Goal: Information Seeking & Learning: Learn about a topic

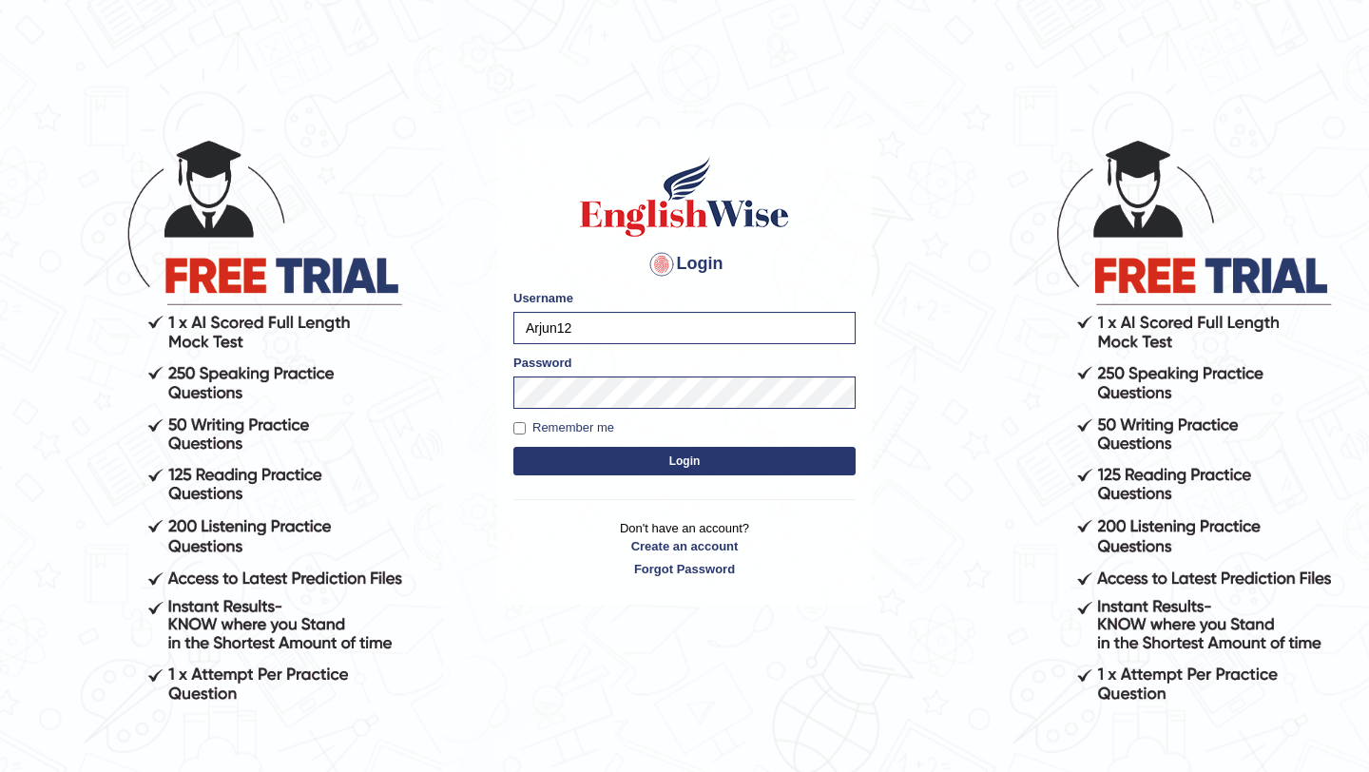
click at [741, 461] on button "Login" at bounding box center [684, 461] width 342 height 29
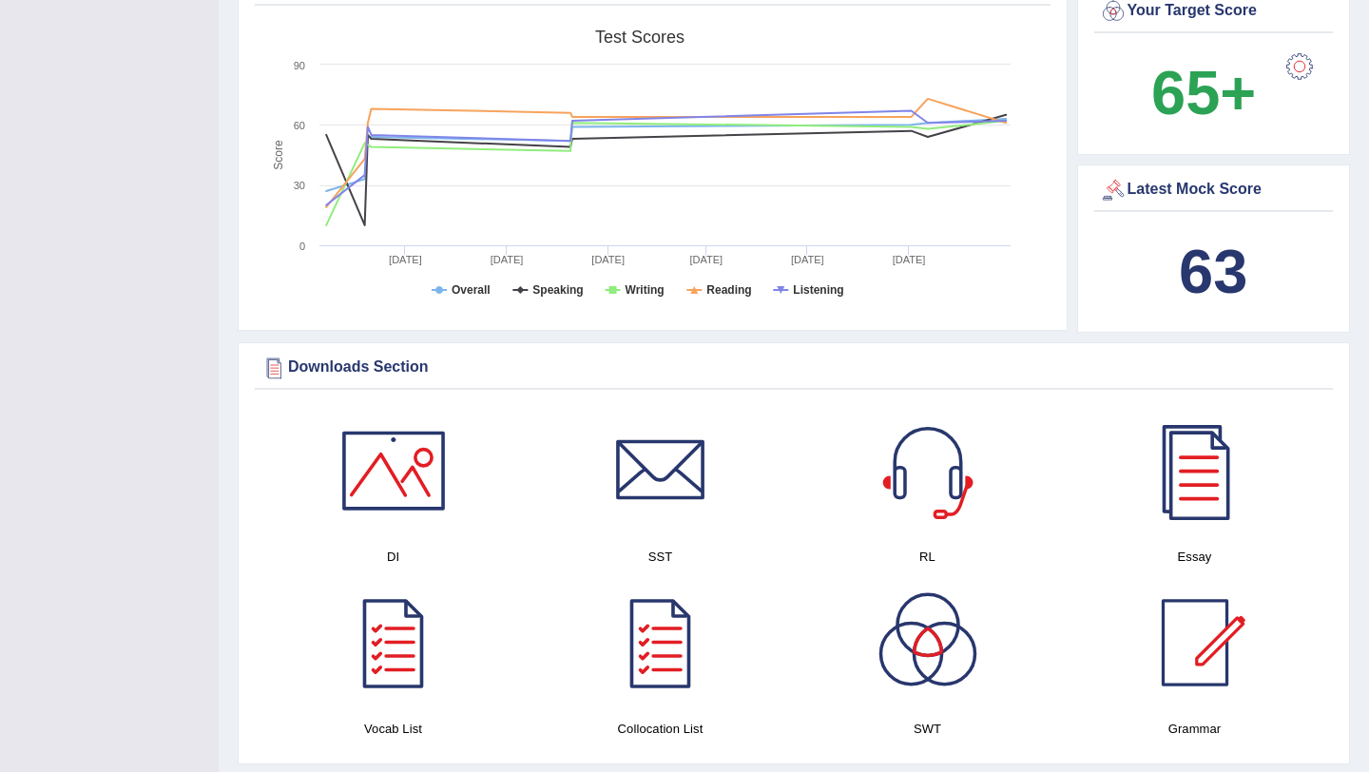
scroll to position [619, 0]
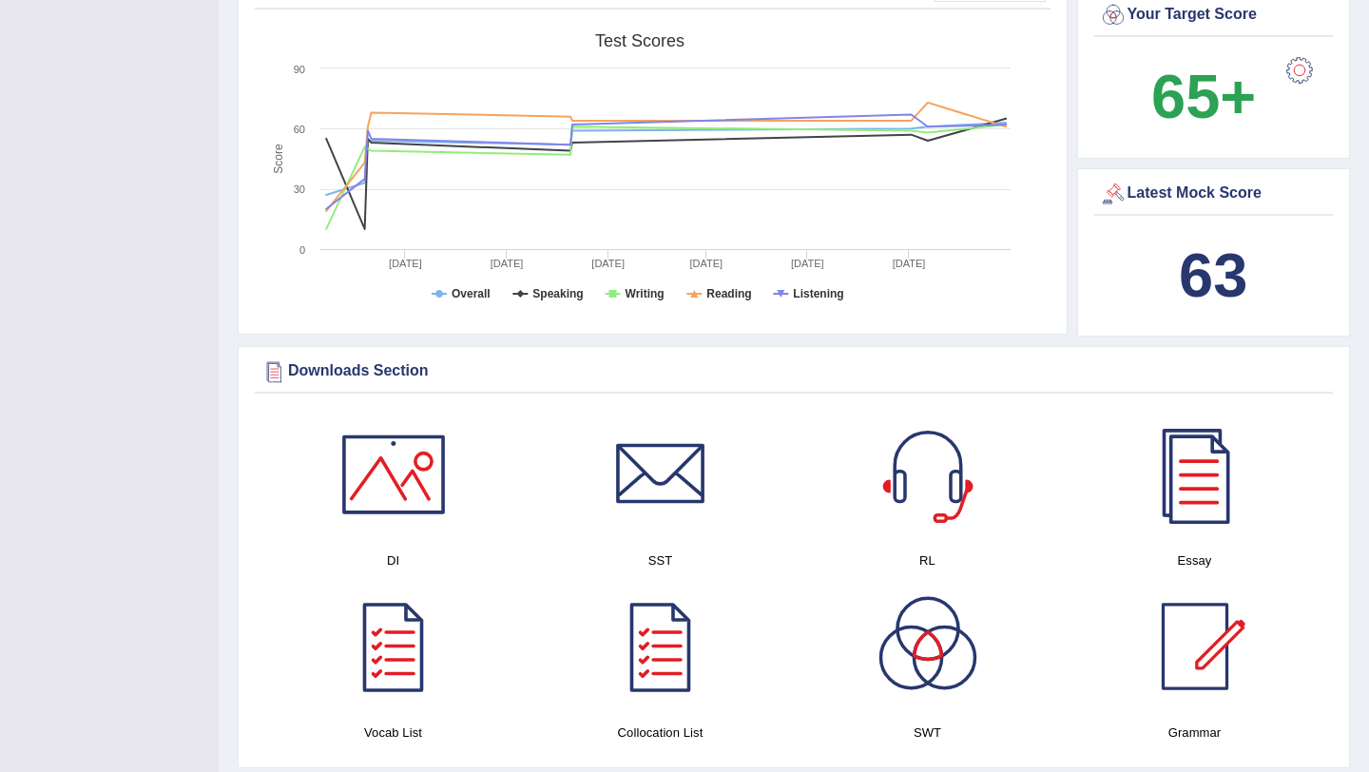
click at [1292, 71] on div at bounding box center [1299, 70] width 38 height 38
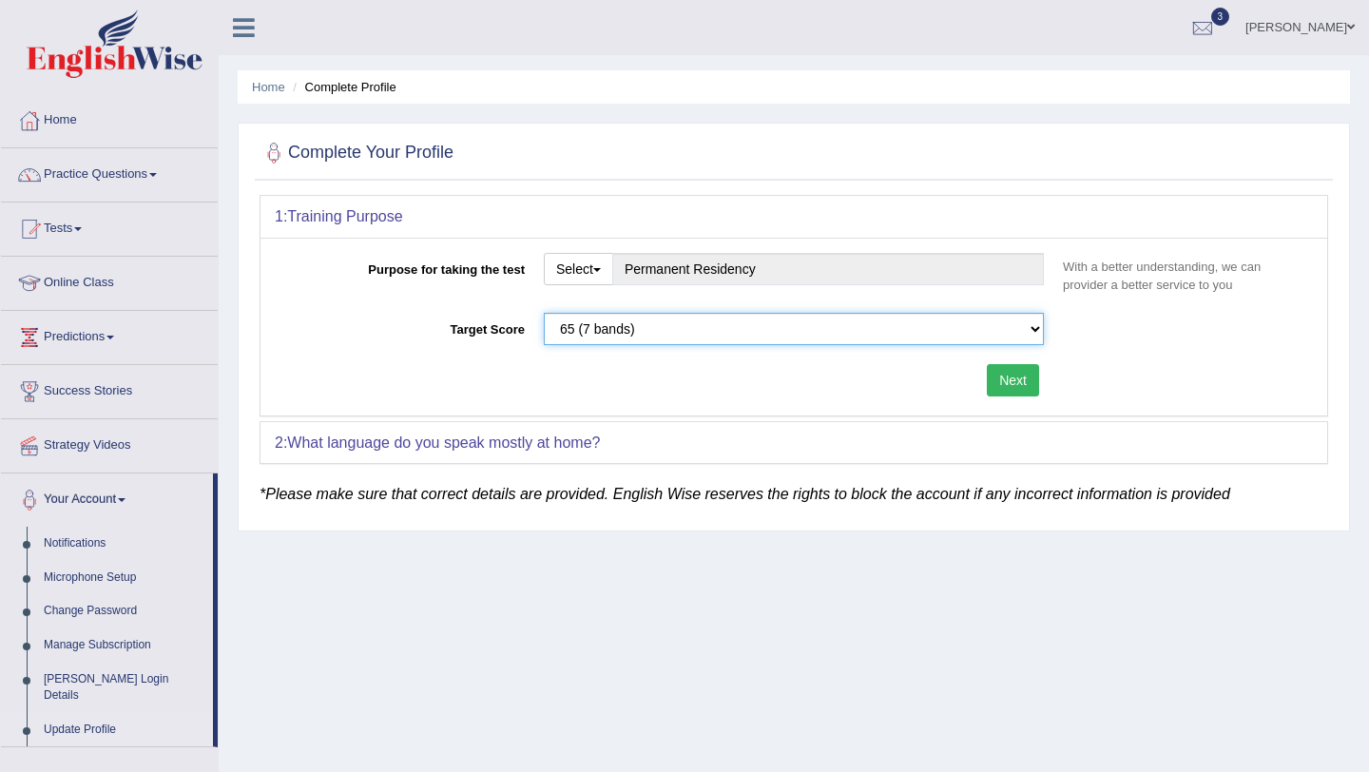
click at [1036, 335] on select "Please select the correct value 50 (6 bands) 58 (6.5 bands) 65 (7 bands) 79 (8 …" at bounding box center [794, 329] width 500 height 32
select select "79"
click at [1025, 381] on button "Next" at bounding box center [1013, 380] width 52 height 32
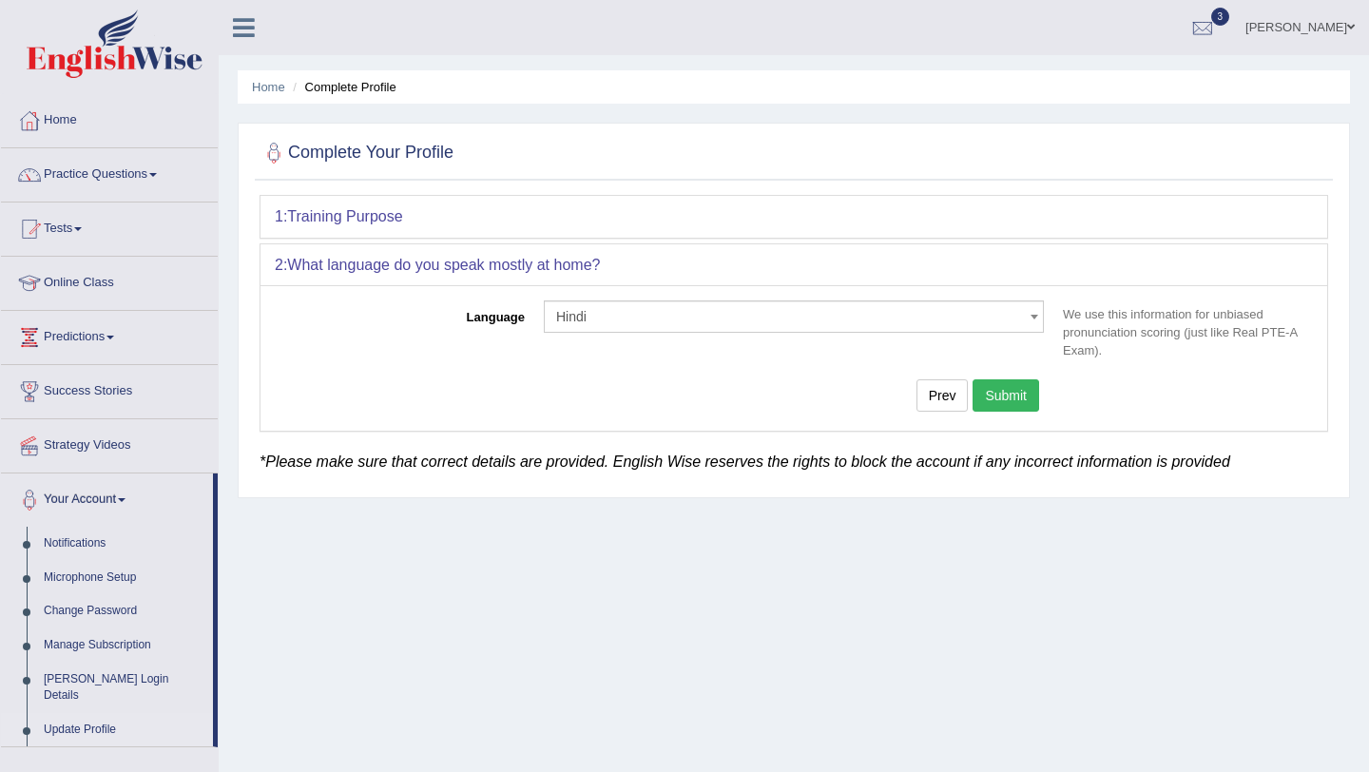
click at [1025, 381] on button "Submit" at bounding box center [1005, 395] width 67 height 32
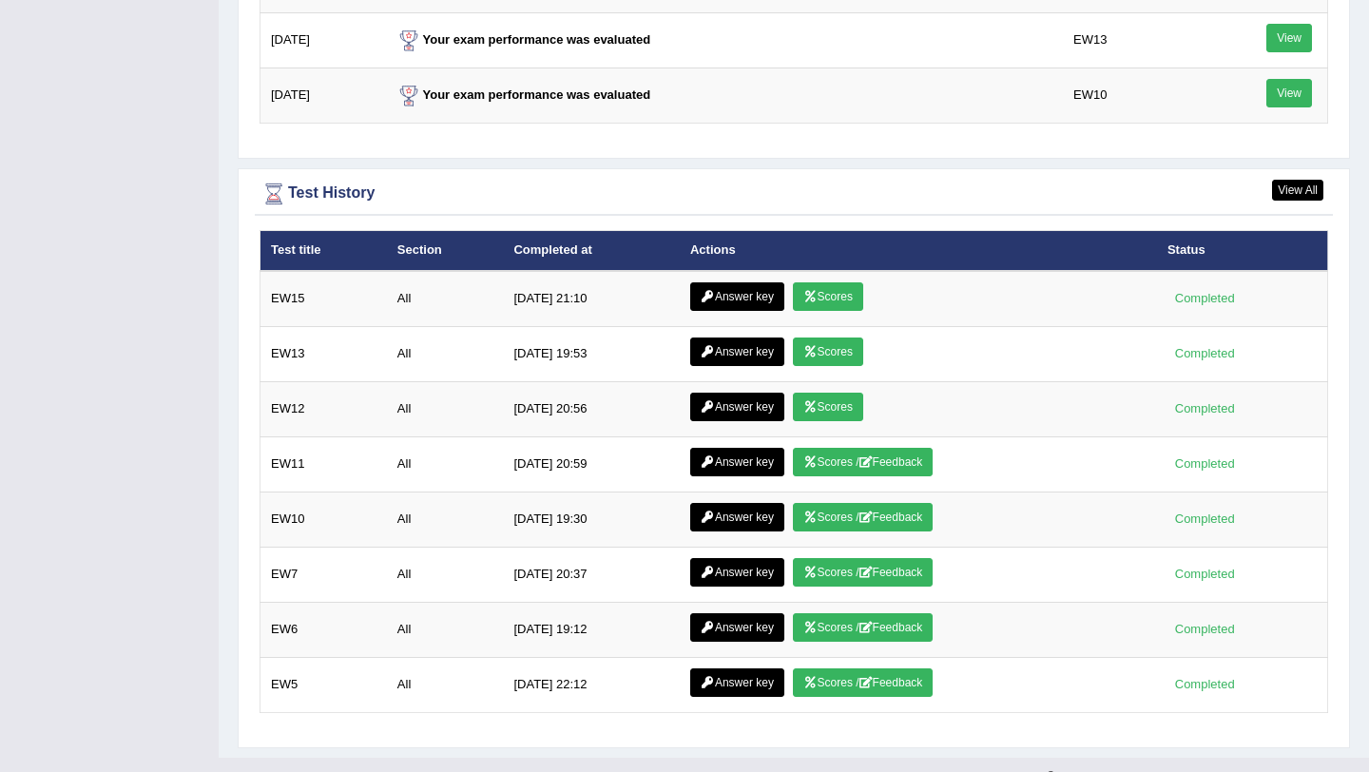
scroll to position [2551, 0]
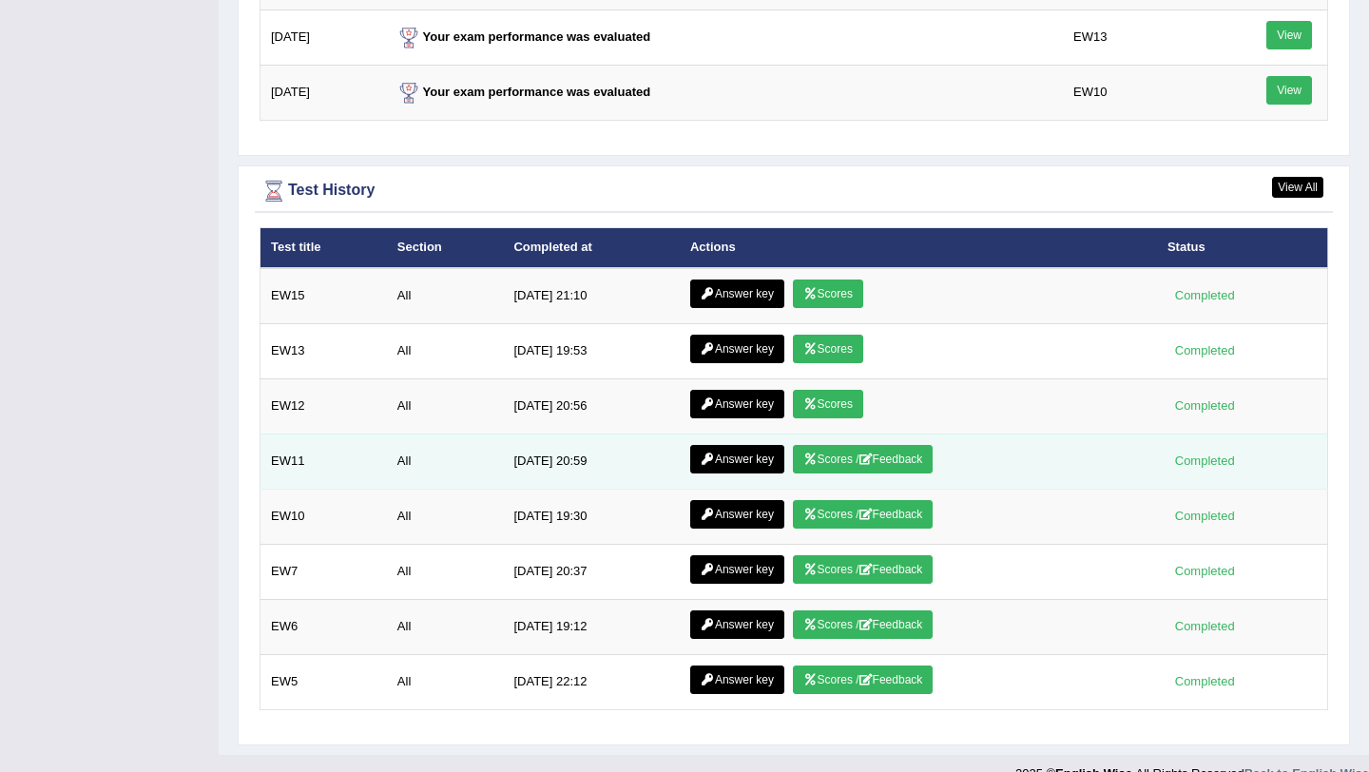
click at [877, 458] on link "Scores / Feedback" at bounding box center [863, 459] width 141 height 29
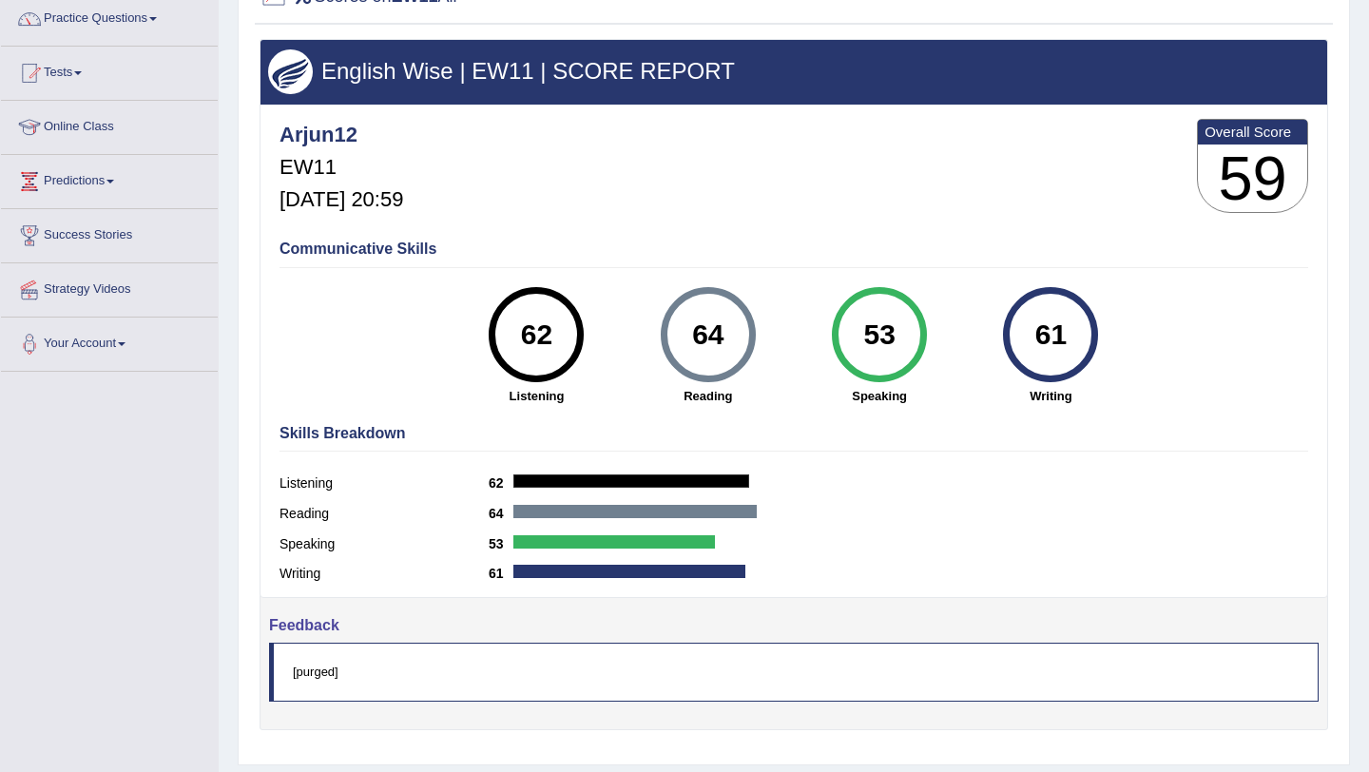
scroll to position [226, 0]
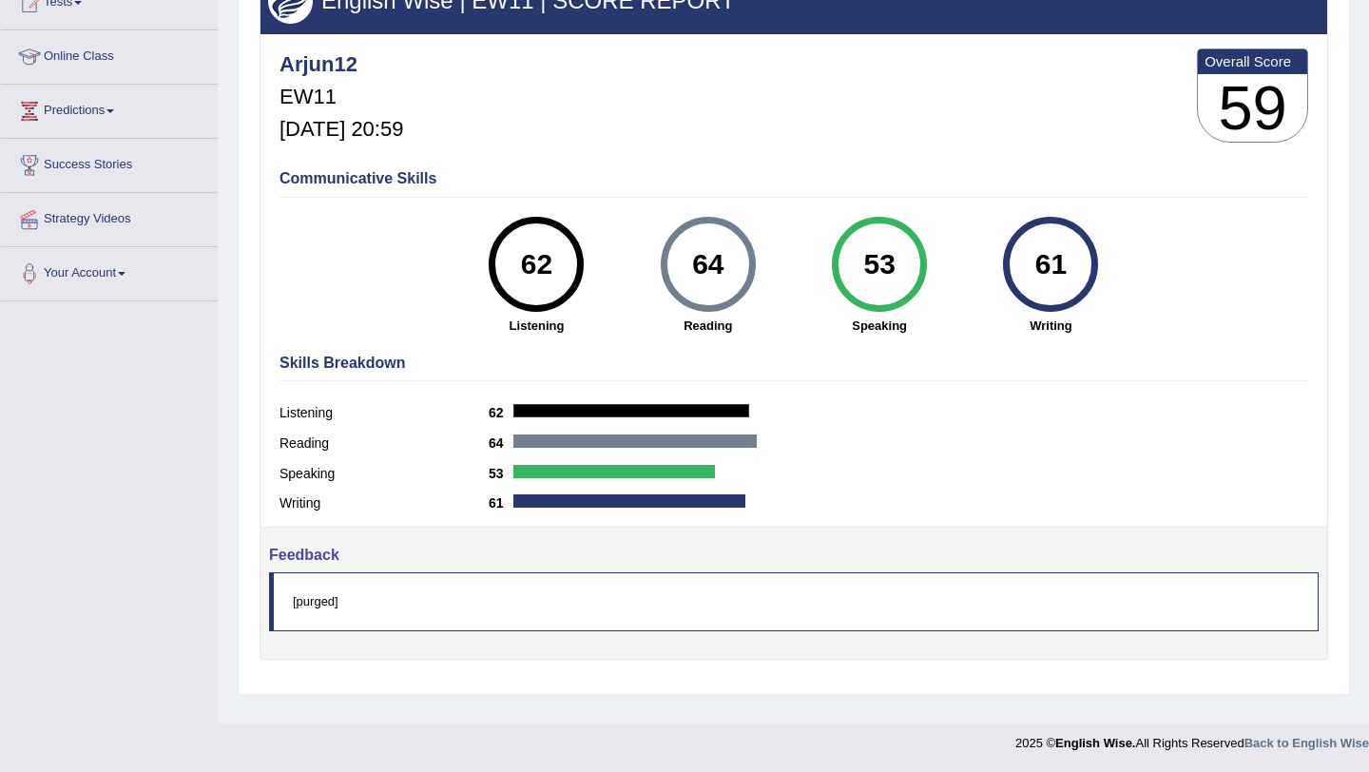
click at [327, 605] on blockquote "[purged]" at bounding box center [793, 601] width 1049 height 58
drag, startPoint x: 292, startPoint y: 604, endPoint x: 461, endPoint y: 623, distance: 170.3
click at [460, 623] on blockquote "[purged]" at bounding box center [793, 601] width 1049 height 58
click at [461, 624] on blockquote "[purged]" at bounding box center [793, 601] width 1049 height 58
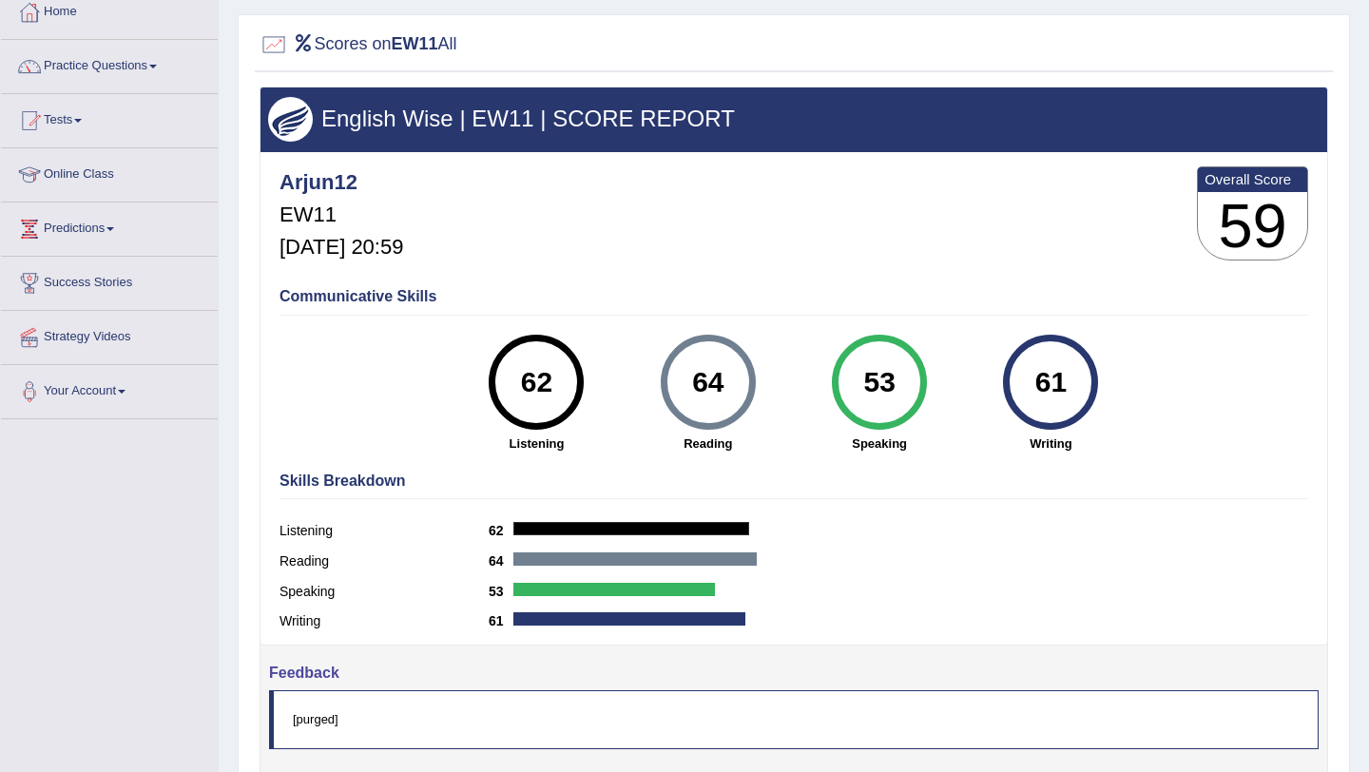
scroll to position [106, 0]
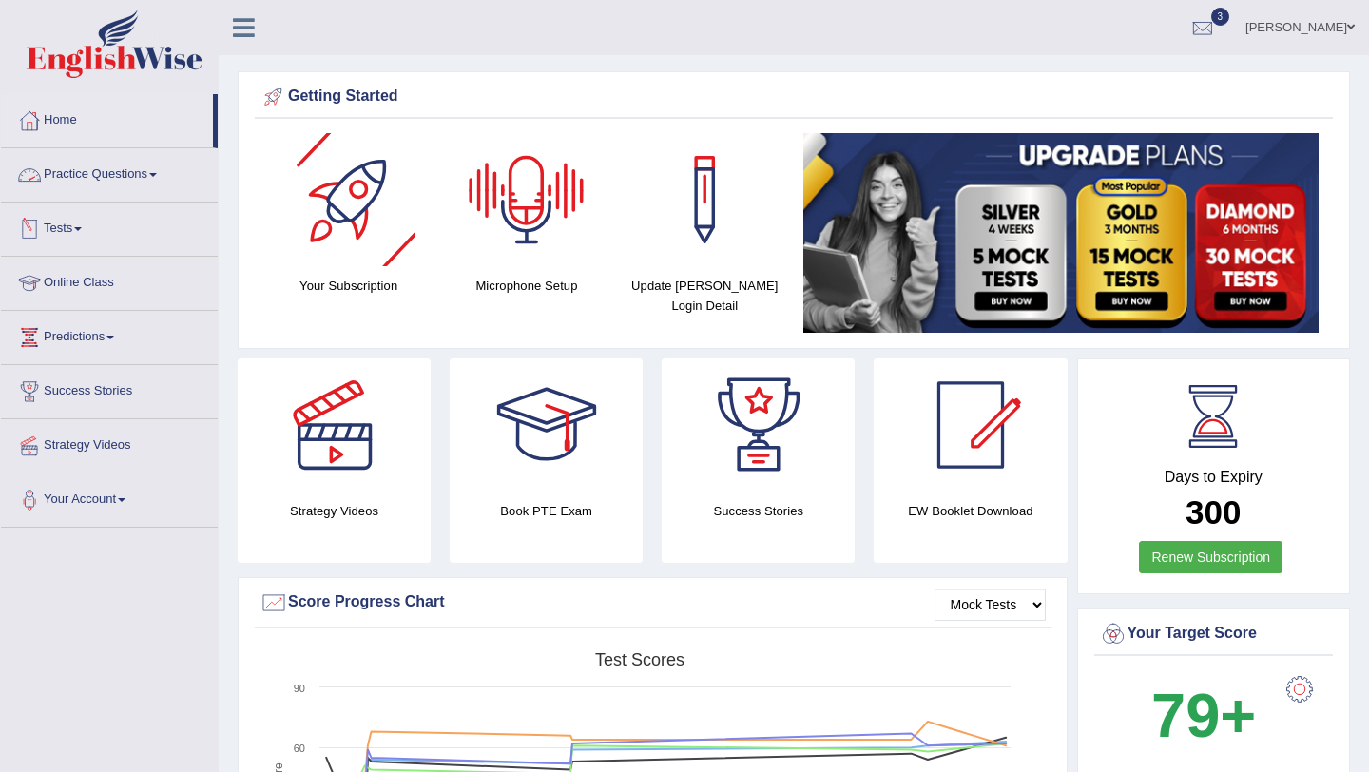
click at [91, 175] on link "Practice Questions" at bounding box center [109, 172] width 217 height 48
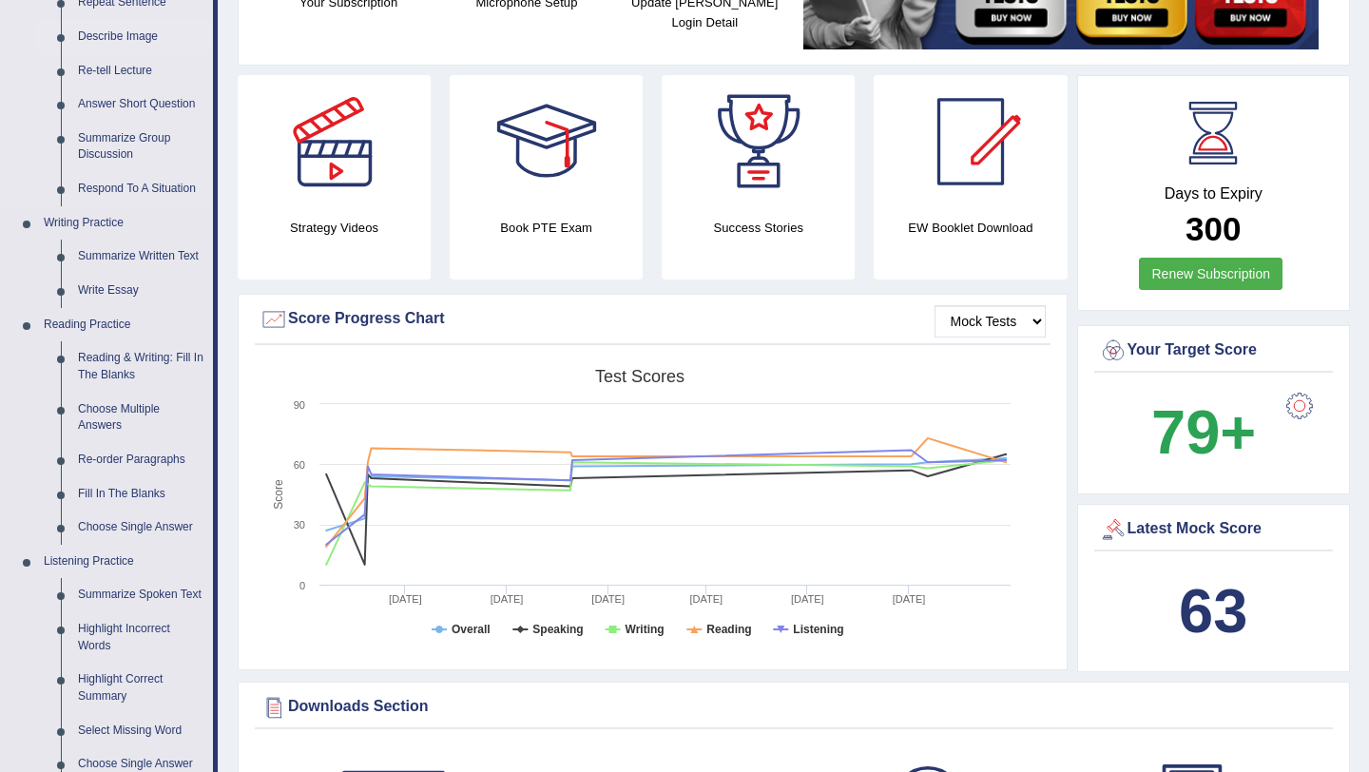
scroll to position [296, 0]
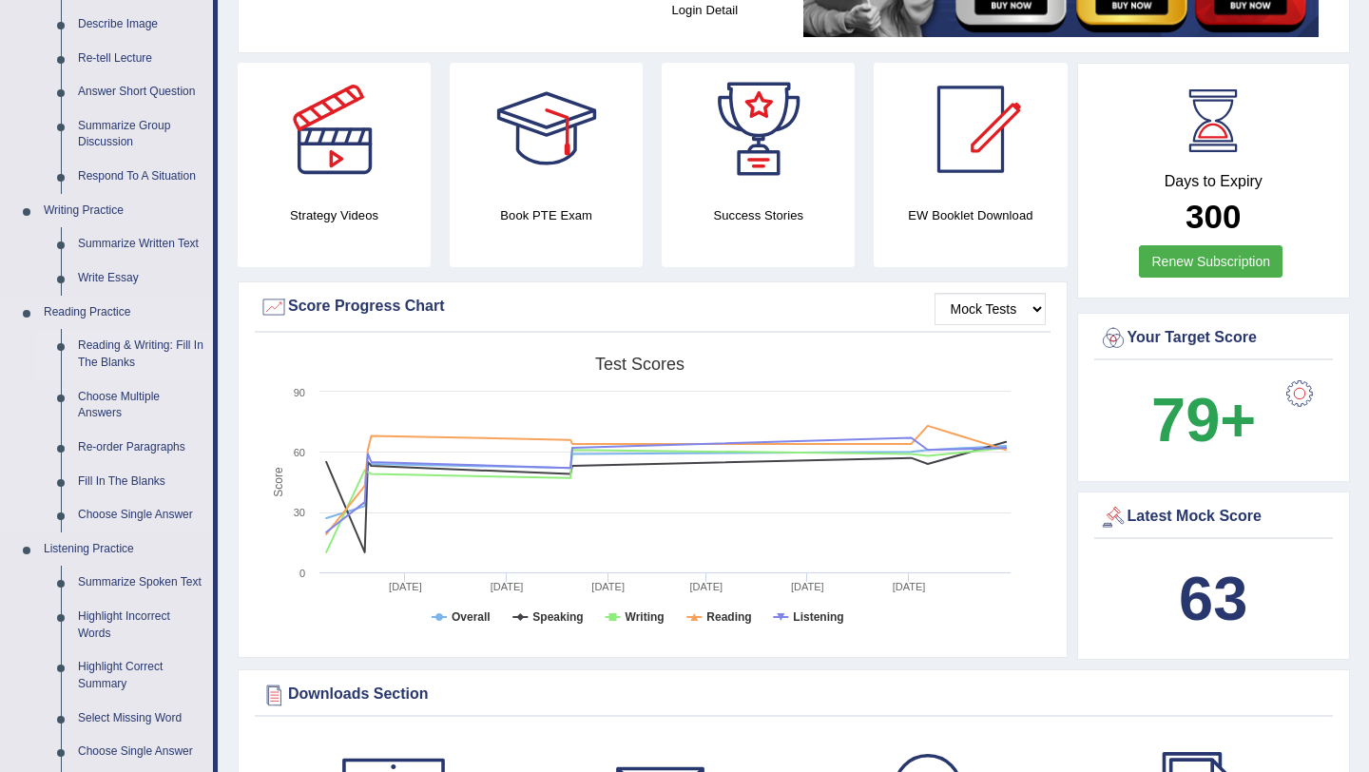
click at [124, 351] on link "Reading & Writing: Fill In The Blanks" at bounding box center [141, 354] width 144 height 50
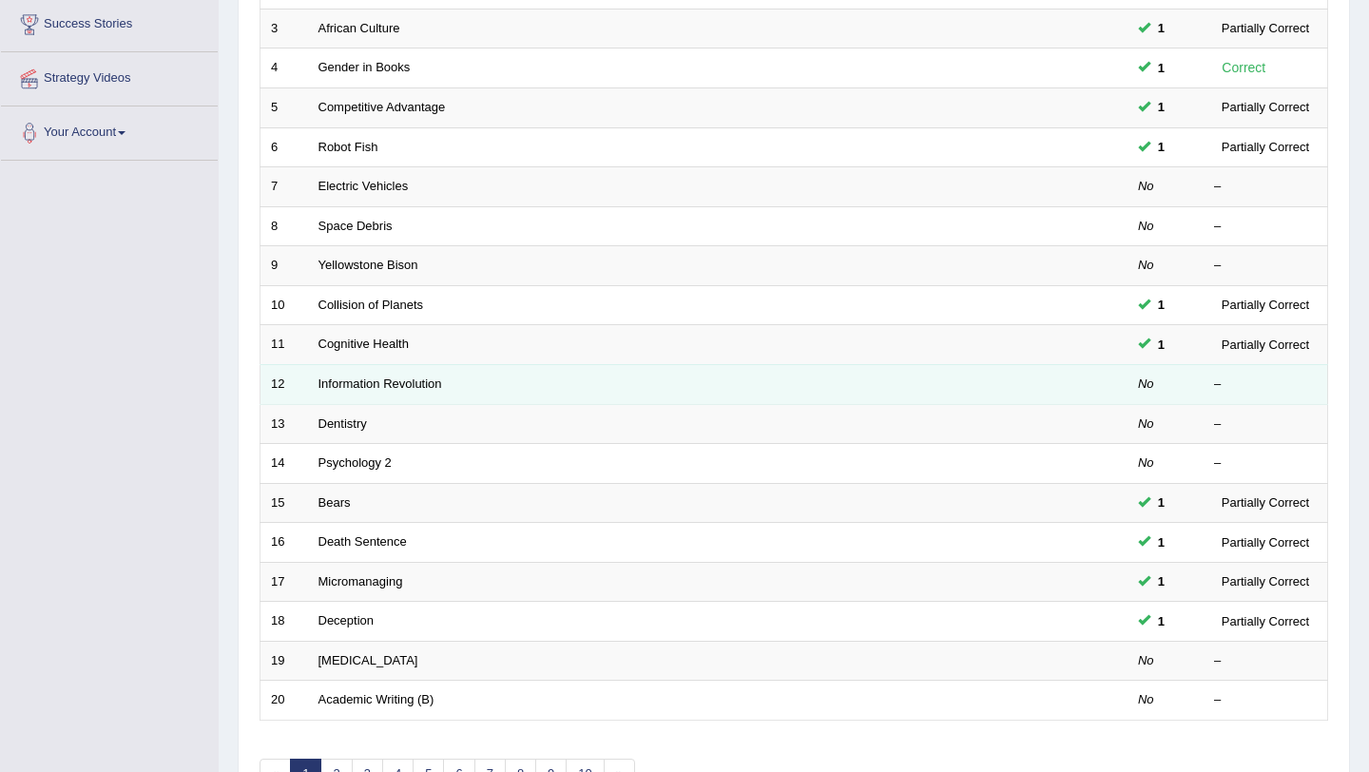
scroll to position [487, 0]
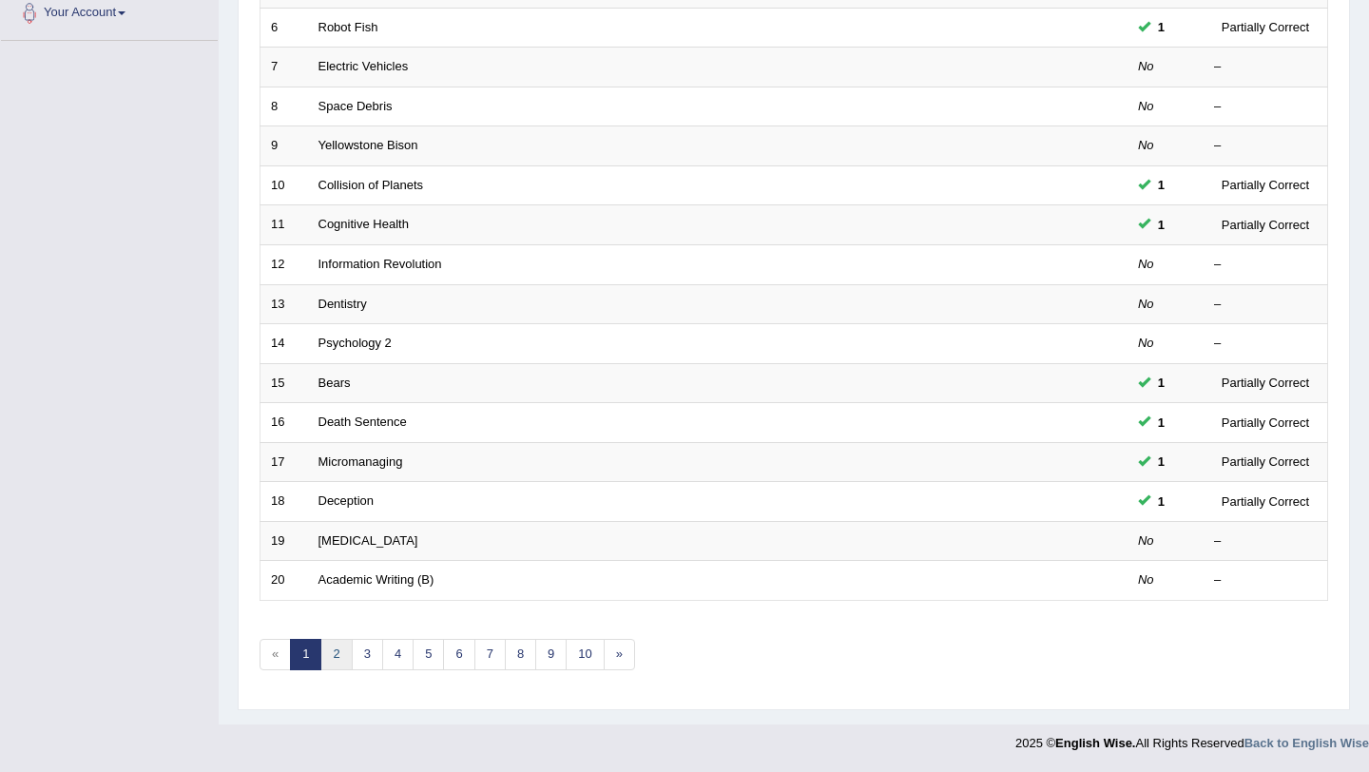
click at [333, 660] on link "2" at bounding box center [335, 654] width 31 height 31
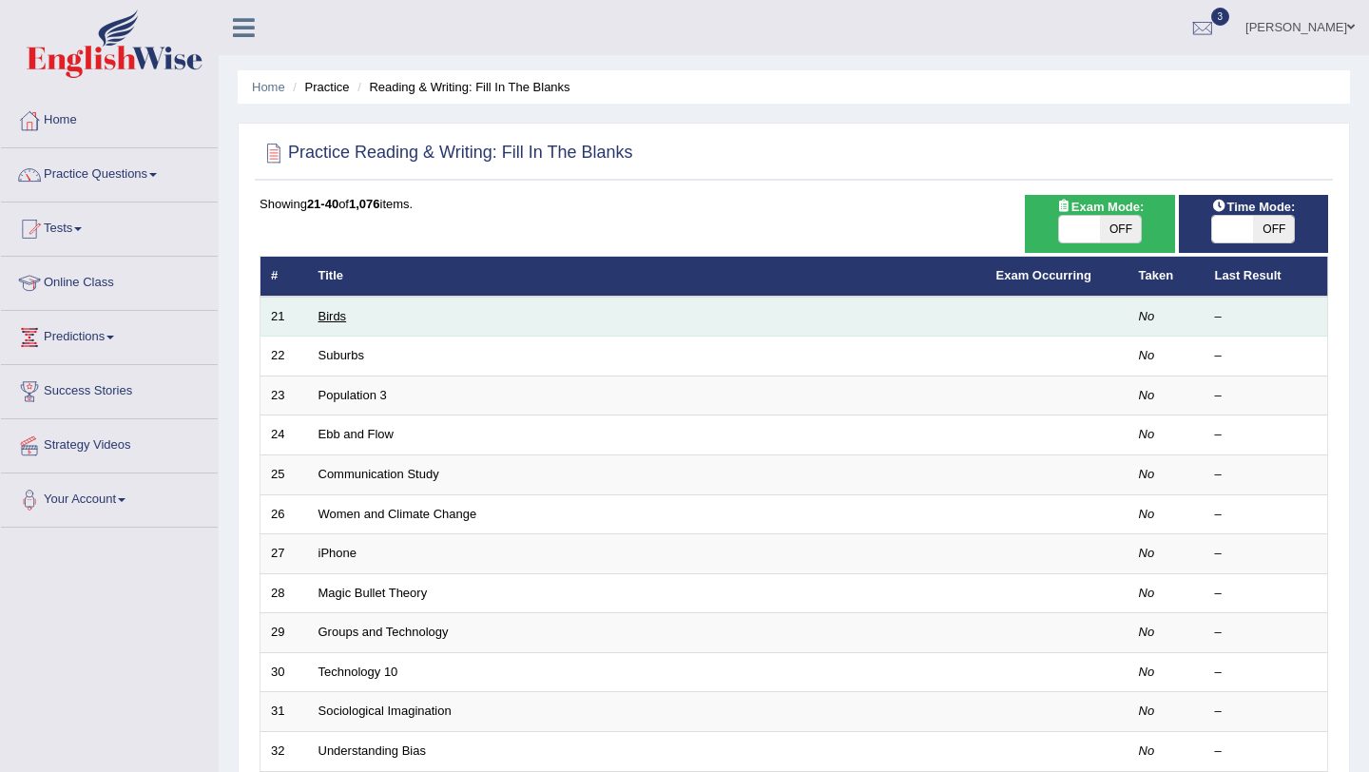
click at [329, 319] on link "Birds" at bounding box center [332, 316] width 29 height 14
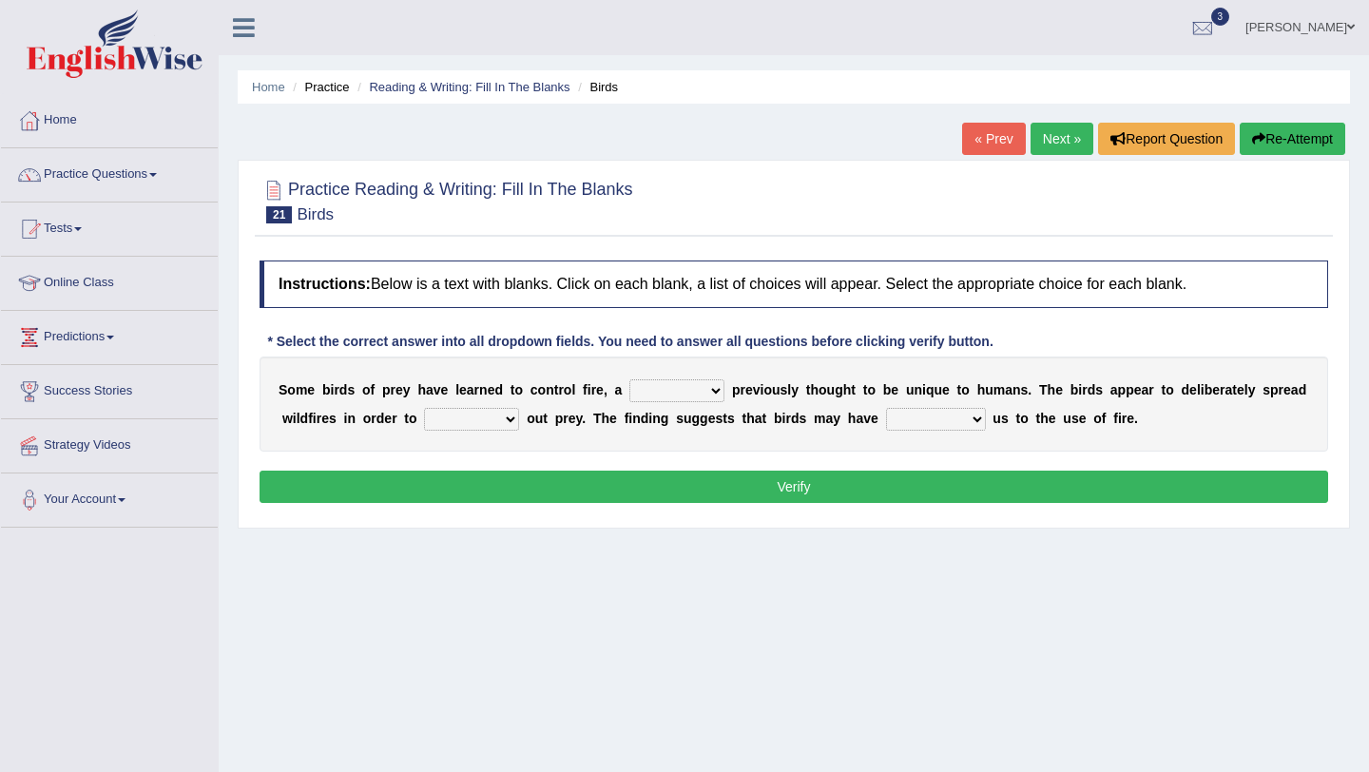
click at [656, 395] on select "question profile tale skill" at bounding box center [676, 390] width 95 height 23
select select "skill"
click at [496, 425] on select "prevent limit span flush" at bounding box center [471, 419] width 95 height 23
select select "limit"
click at [968, 416] on select "prophesied beaten transmitted forced" at bounding box center [936, 419] width 100 height 23
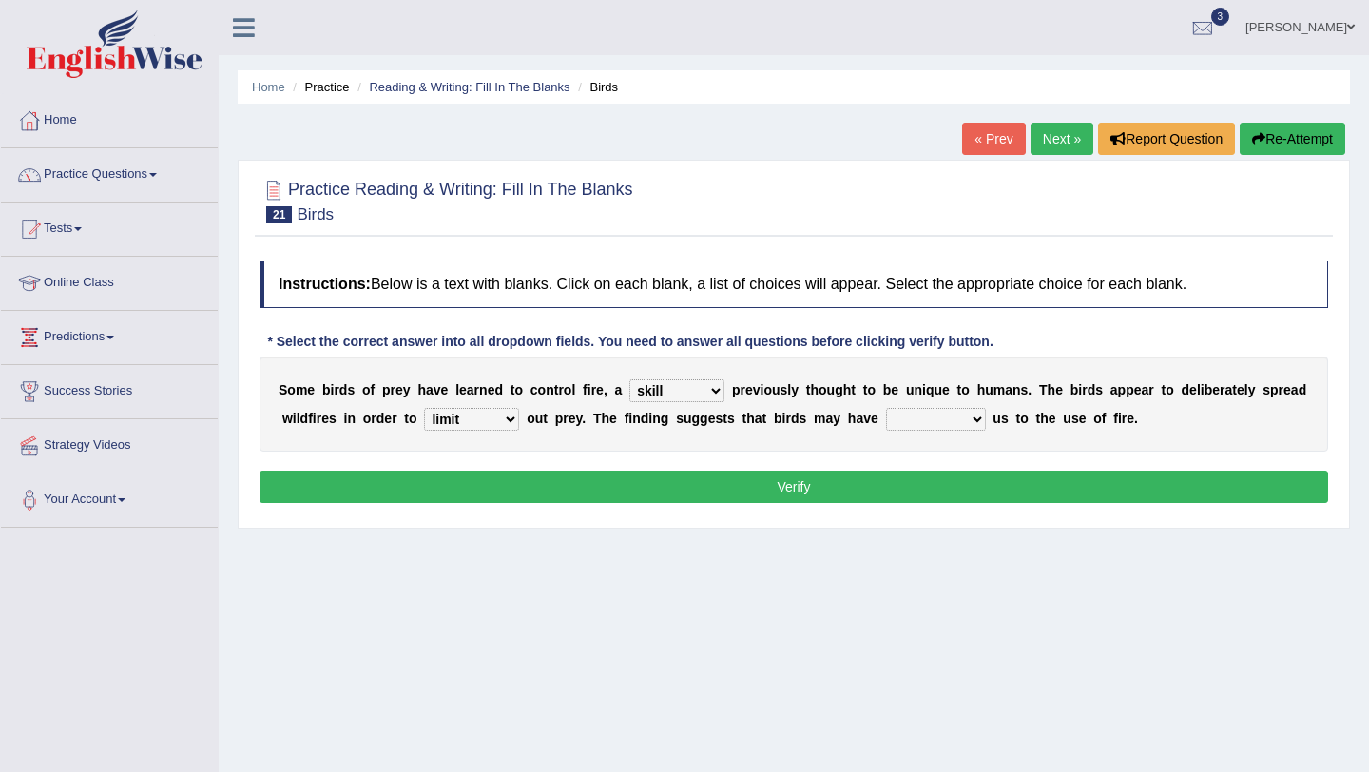
select select "forced"
click at [960, 481] on button "Verify" at bounding box center [793, 486] width 1068 height 32
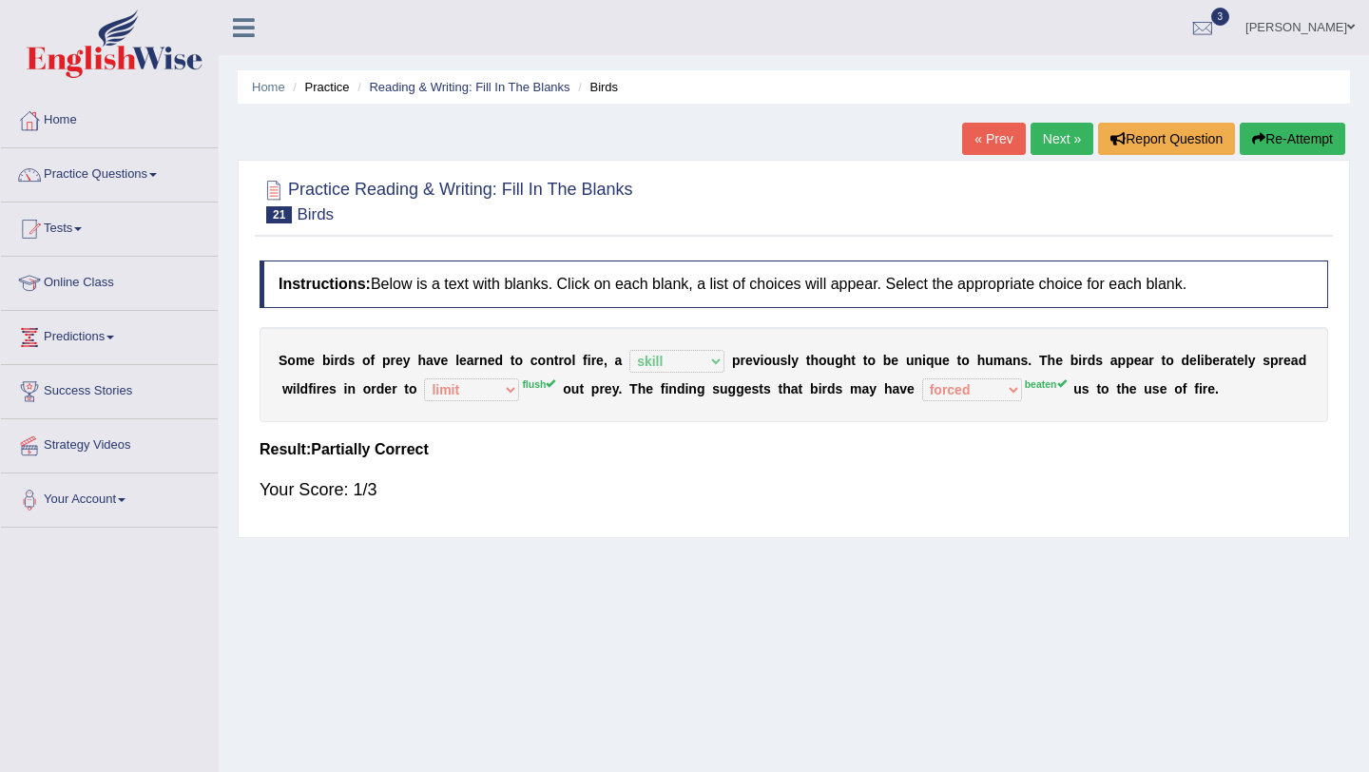
click at [1052, 142] on link "Next »" at bounding box center [1061, 139] width 63 height 32
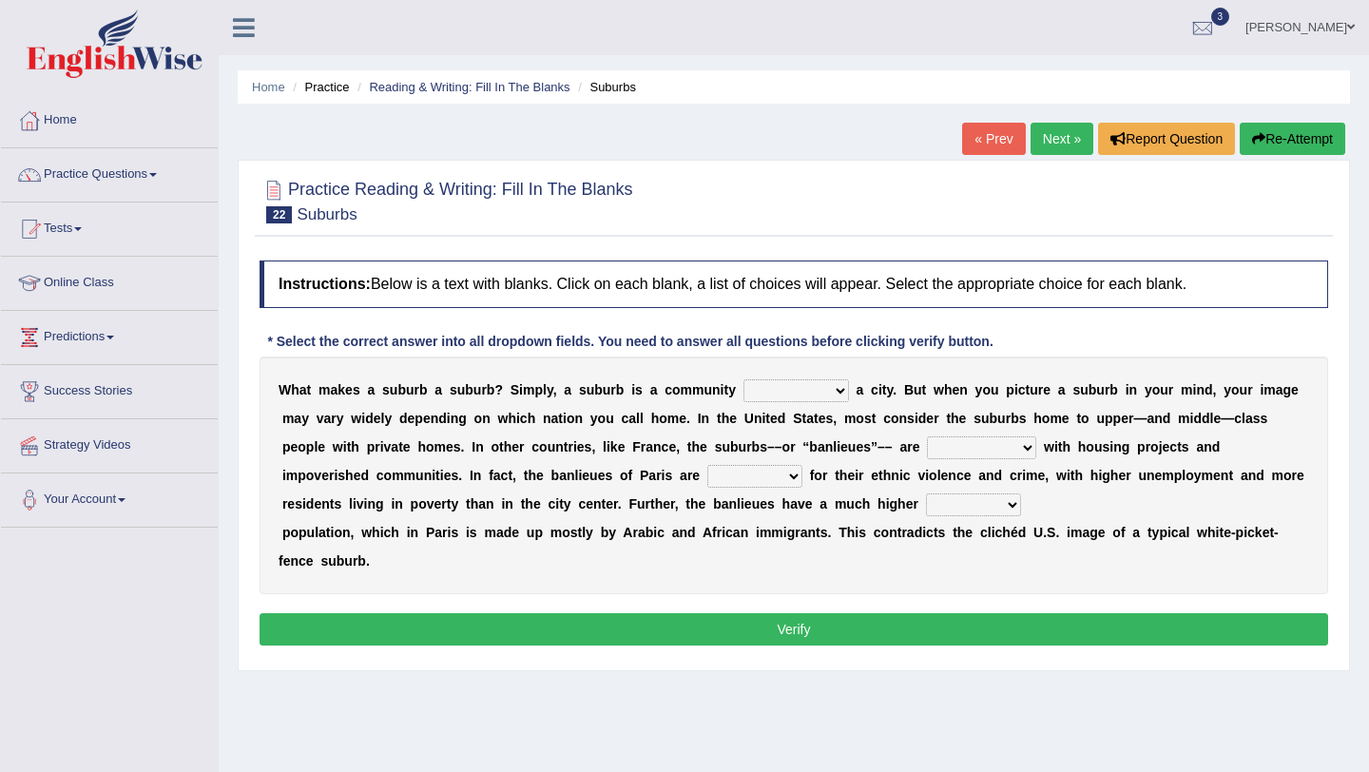
click at [758, 391] on select "lying locating situating surrounding" at bounding box center [795, 390] width 105 height 23
select select "surrounding"
click at [955, 462] on div "W h a t m a k e s a s u b u r b a s u b u r b ? S i m p l y , a s u b u r b i s…" at bounding box center [793, 475] width 1068 height 238
click at [964, 451] on select "antonymous antibiotic synonymous synthetic" at bounding box center [981, 447] width 109 height 23
select select "synonymous"
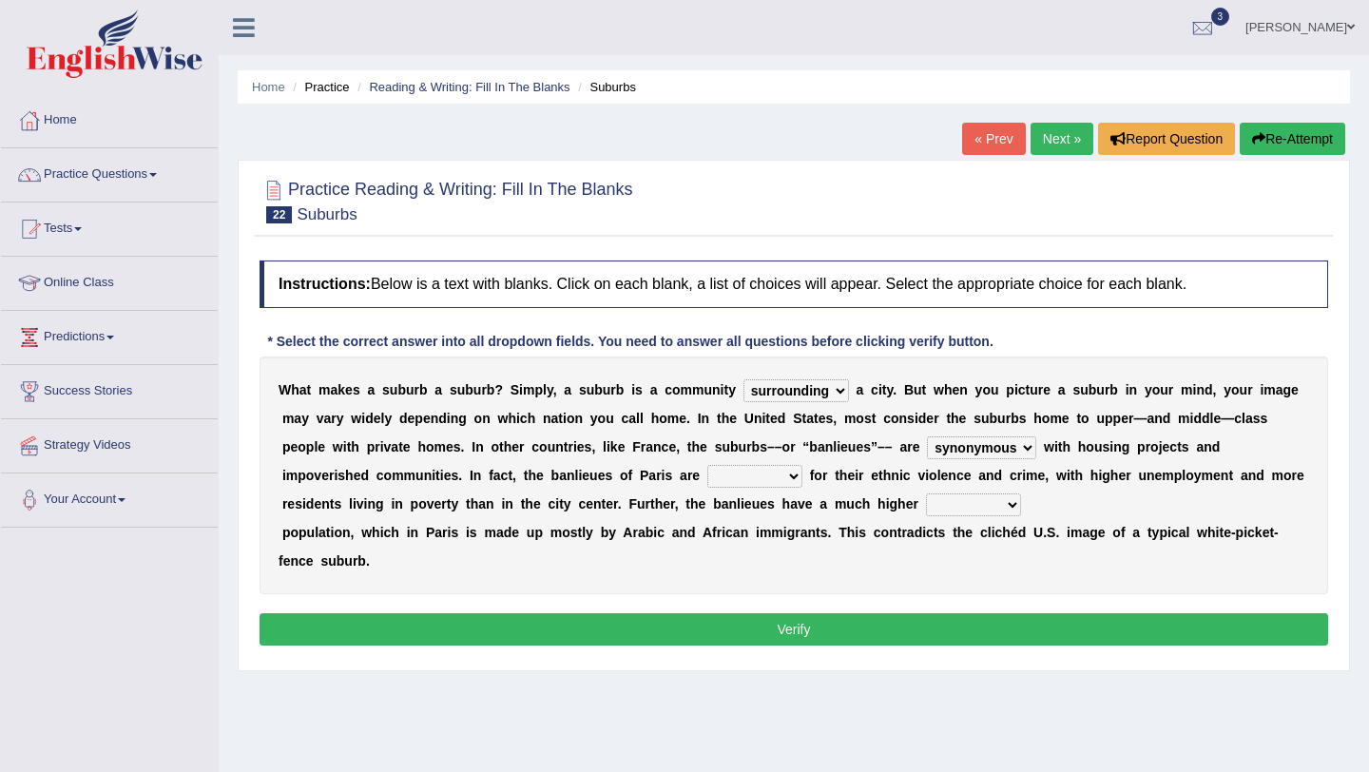
click at [707, 478] on select "clamorous sensitive famous notorious" at bounding box center [754, 476] width 95 height 23
select select "famous"
click at [926, 509] on select "local young immigrant senior" at bounding box center [973, 504] width 95 height 23
select select "local"
click at [870, 644] on button "Verify" at bounding box center [793, 629] width 1068 height 32
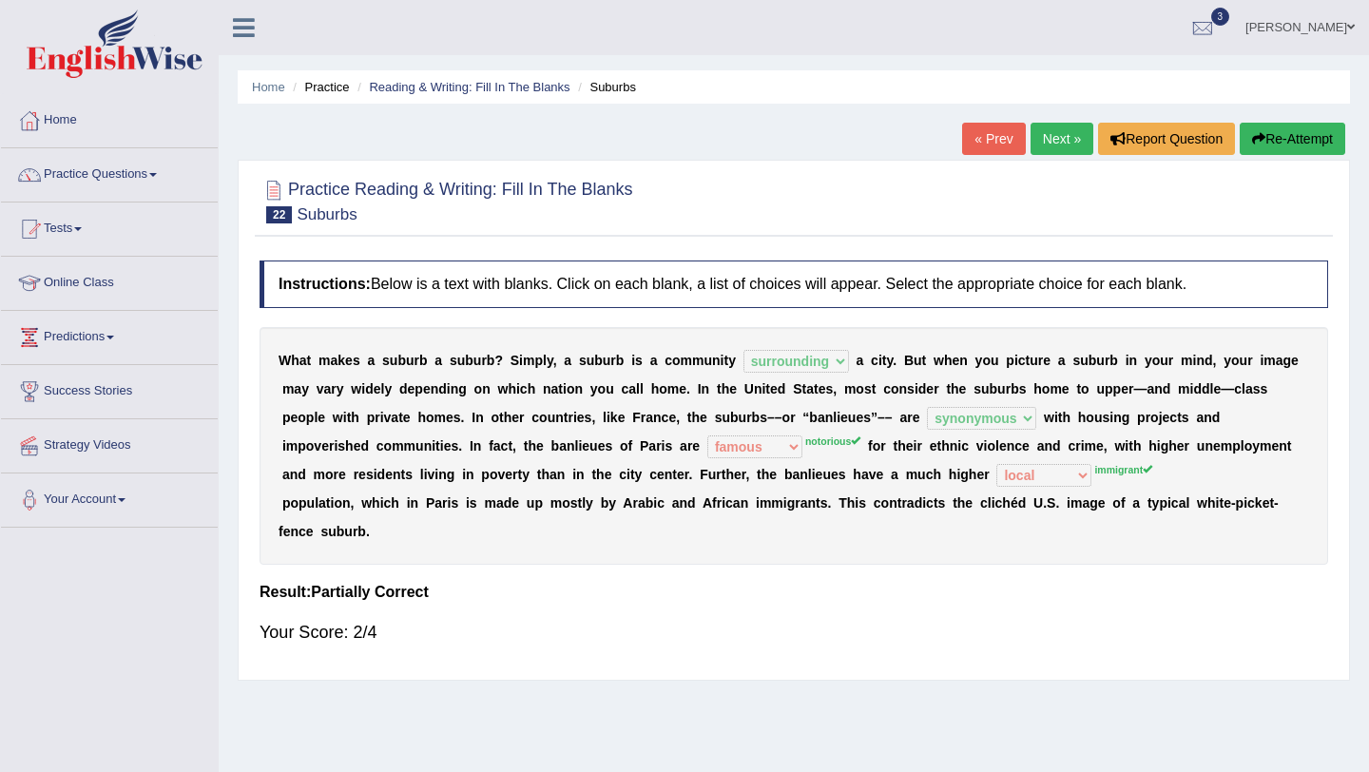
click at [1041, 150] on link "Next »" at bounding box center [1061, 139] width 63 height 32
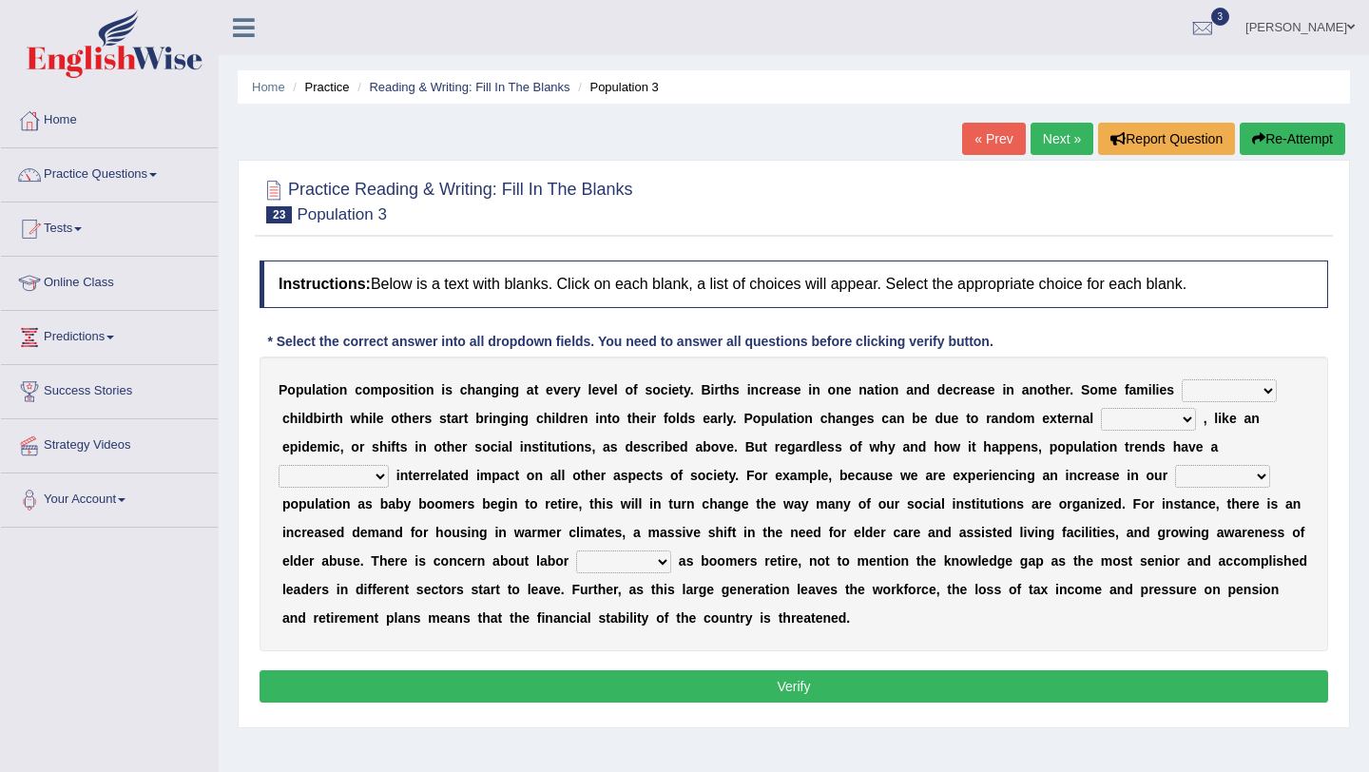
click at [1229, 392] on select "demand default deliver delay" at bounding box center [1228, 390] width 95 height 23
click at [1224, 393] on select "demand default deliver delay" at bounding box center [1228, 390] width 95 height 23
select select "demand"
click at [1116, 413] on select "variations fortune formation forces" at bounding box center [1148, 419] width 95 height 23
click at [1112, 421] on select "variations fortune formation forces" at bounding box center [1148, 419] width 95 height 23
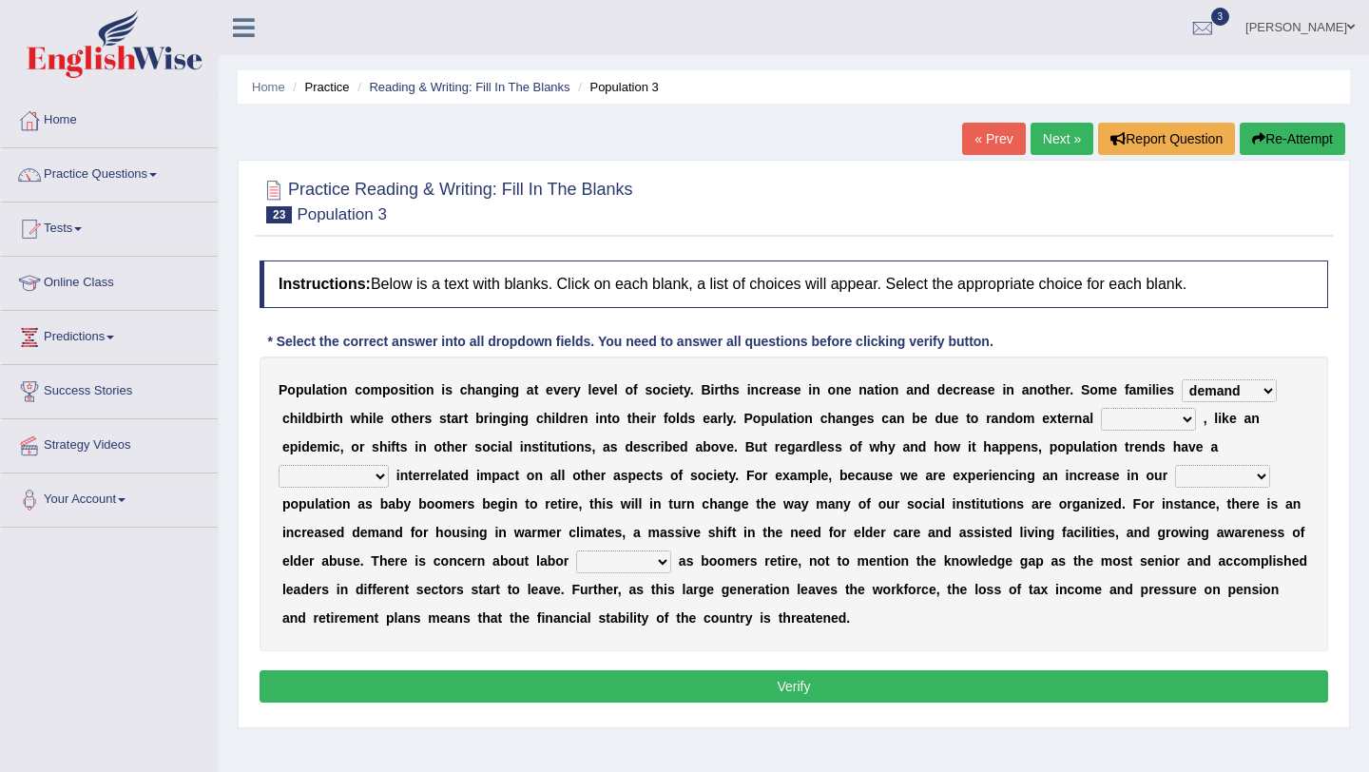
select select "forces"
click at [368, 474] on select "tremendous tenuous tremulous spontaneous" at bounding box center [333, 476] width 110 height 23
select select "spontaneous"
click at [1190, 489] on div "P o p u l a t i o n c o m p o s i t i o n i s c h a n g i n g a t e v e r y l e…" at bounding box center [793, 503] width 1068 height 295
click at [1190, 487] on select "tertiary senior junior primary" at bounding box center [1222, 476] width 95 height 23
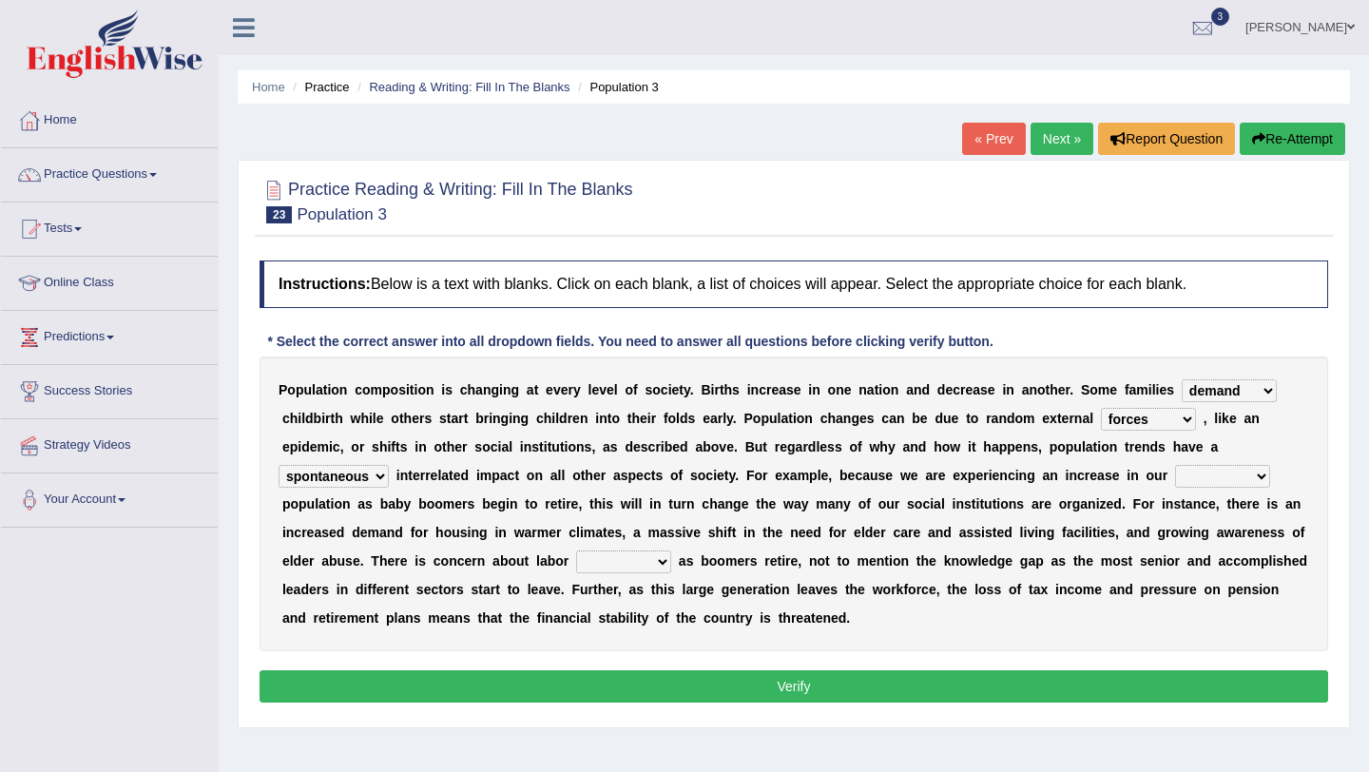
select select "primary"
click at [587, 562] on select "shortcuts shortfalls shortages shorthand" at bounding box center [623, 561] width 95 height 23
select select "shortages"
click at [627, 681] on button "Verify" at bounding box center [793, 686] width 1068 height 32
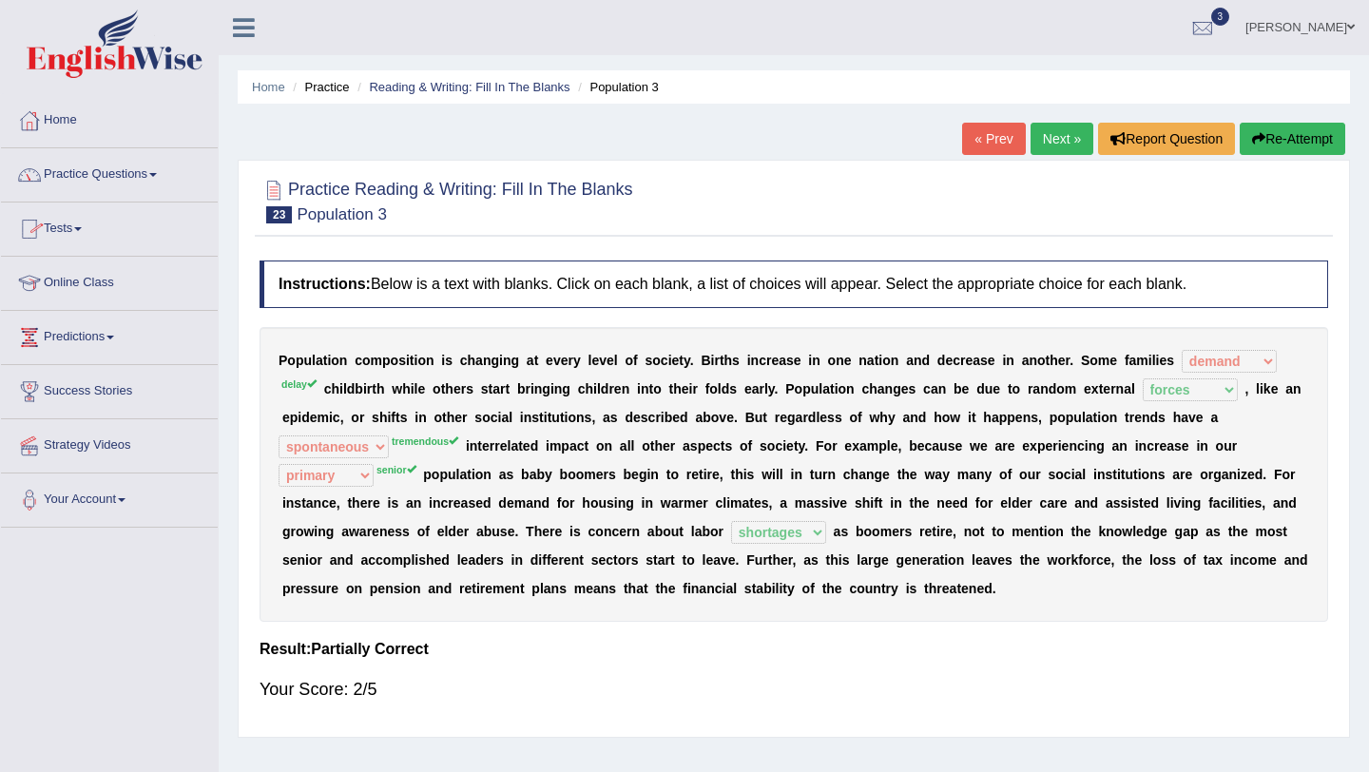
click at [1068, 130] on link "Next »" at bounding box center [1061, 139] width 63 height 32
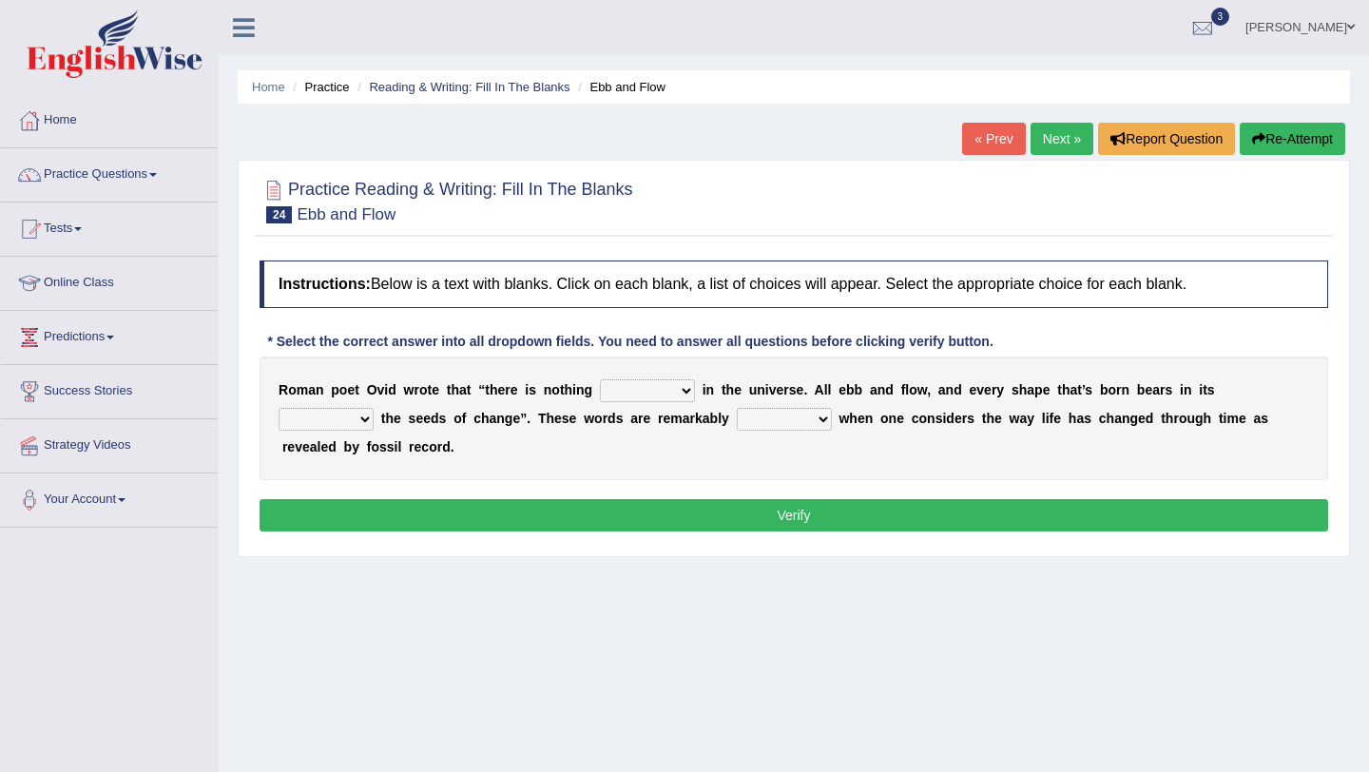
click at [607, 403] on div "R o m a n p o e t O v i d w r o t e t h a t “ t h e r e i s n o t h i n g ortho…" at bounding box center [793, 418] width 1068 height 124
click at [608, 403] on div "R o m a n p o e t O v i d w r o t e t h a t “ t h e r e i s n o t h i n g ortho…" at bounding box center [793, 418] width 1068 height 124
click at [667, 393] on select "orthodox volatile constant cheap" at bounding box center [647, 390] width 95 height 23
select select "constant"
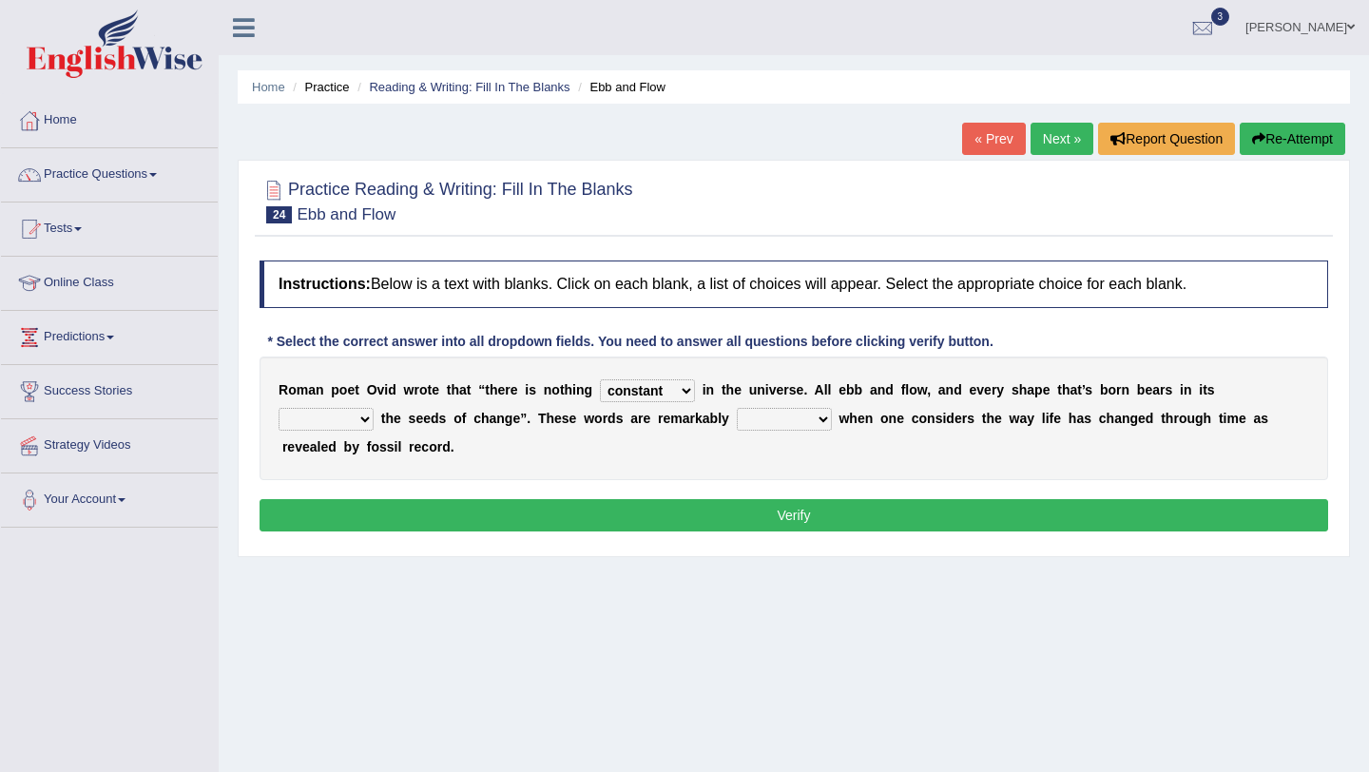
click at [316, 427] on select "heart limb womb brain" at bounding box center [325, 419] width 95 height 23
select select "womb"
click at [754, 420] on select "prevalent detached relevant dominant" at bounding box center [784, 419] width 95 height 23
select select "detached"
click at [848, 525] on button "Verify" at bounding box center [793, 515] width 1068 height 32
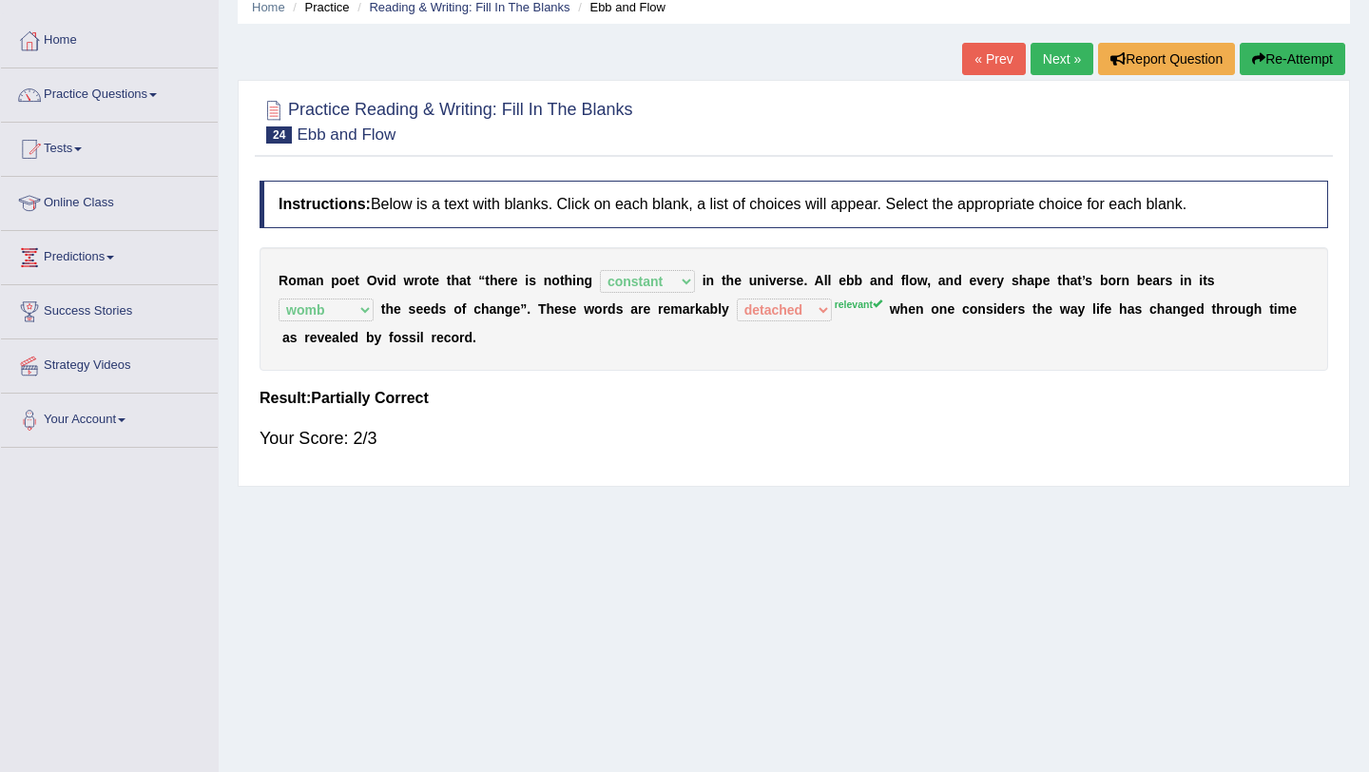
scroll to position [36, 0]
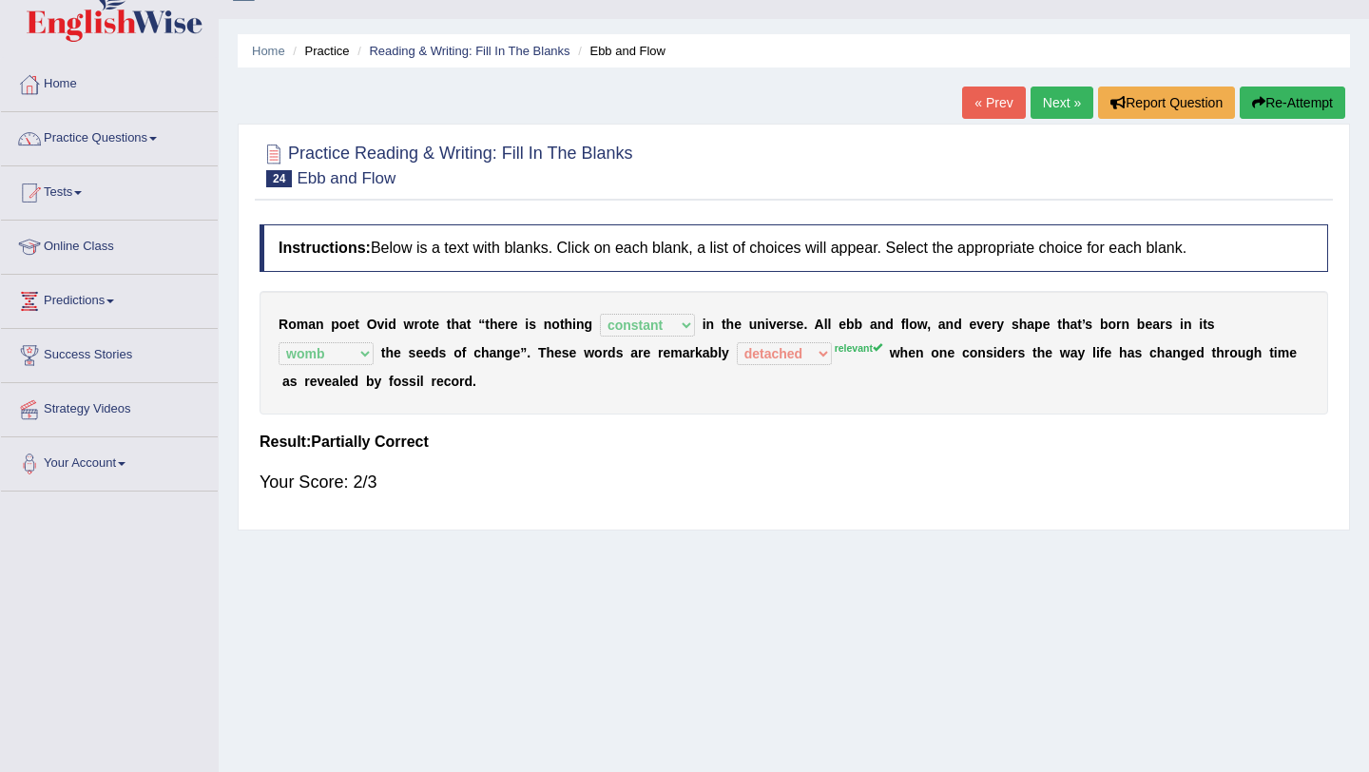
click at [1046, 84] on div "Home Practice Reading & Writing: Fill In The Blanks Ebb and Flow « Prev Next » …" at bounding box center [794, 439] width 1150 height 950
click at [1054, 95] on link "Next »" at bounding box center [1061, 102] width 63 height 32
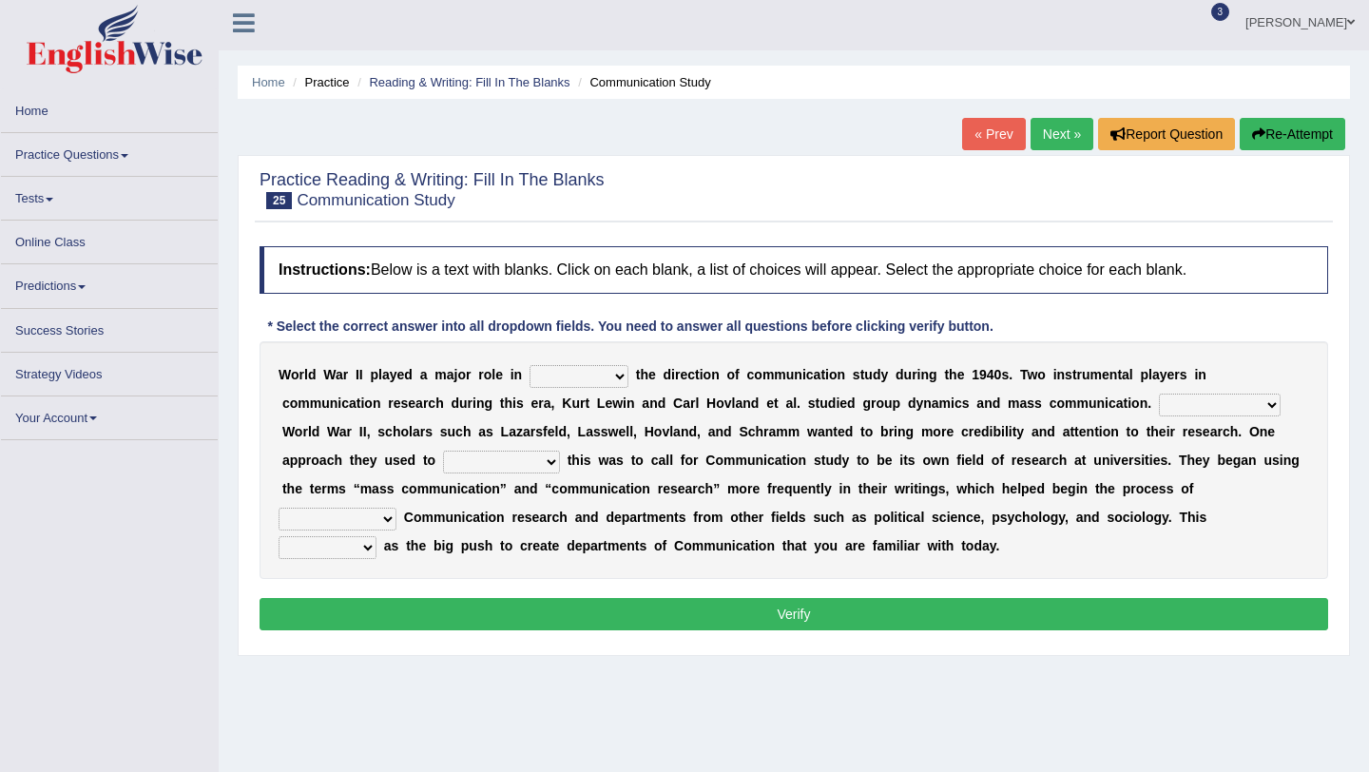
scroll to position [9, 0]
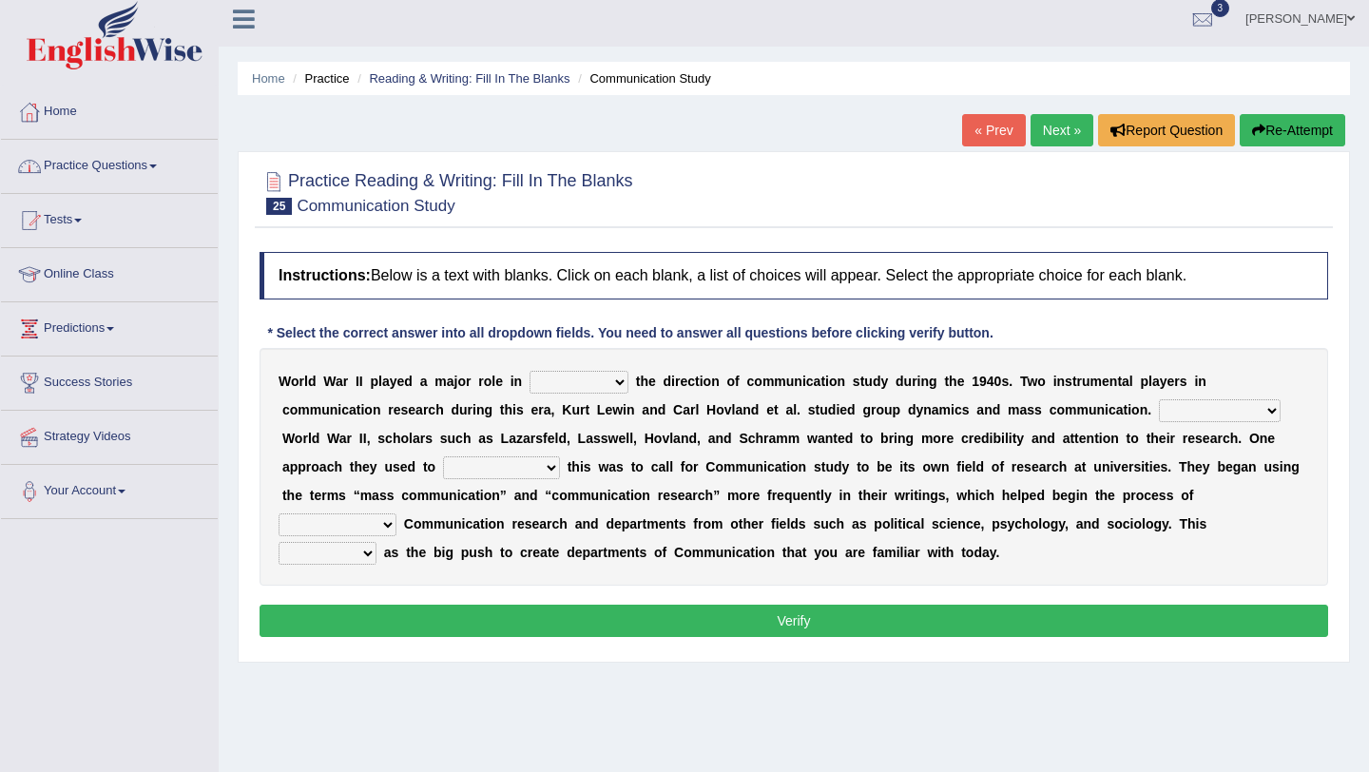
click at [177, 159] on link "Practice Questions" at bounding box center [109, 164] width 217 height 48
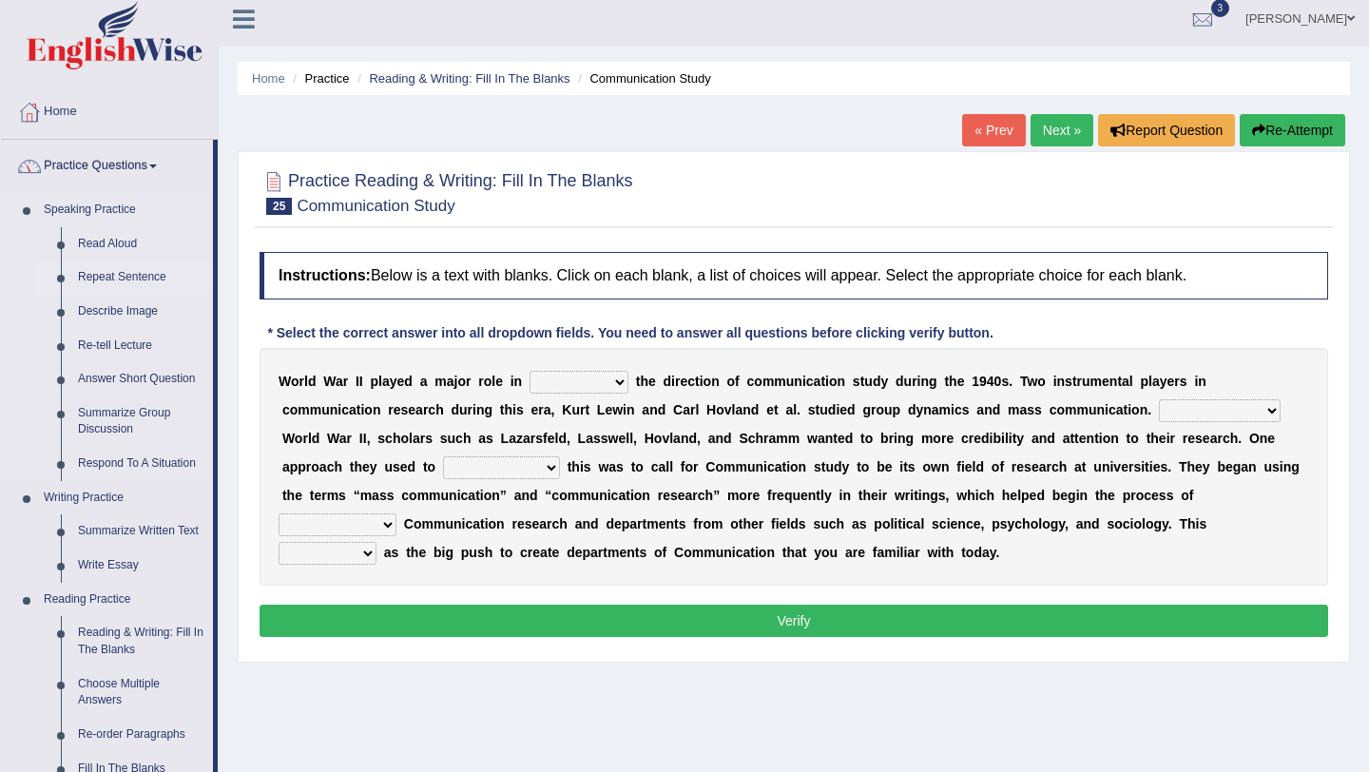
click at [131, 266] on link "Repeat Sentence" at bounding box center [141, 277] width 144 height 34
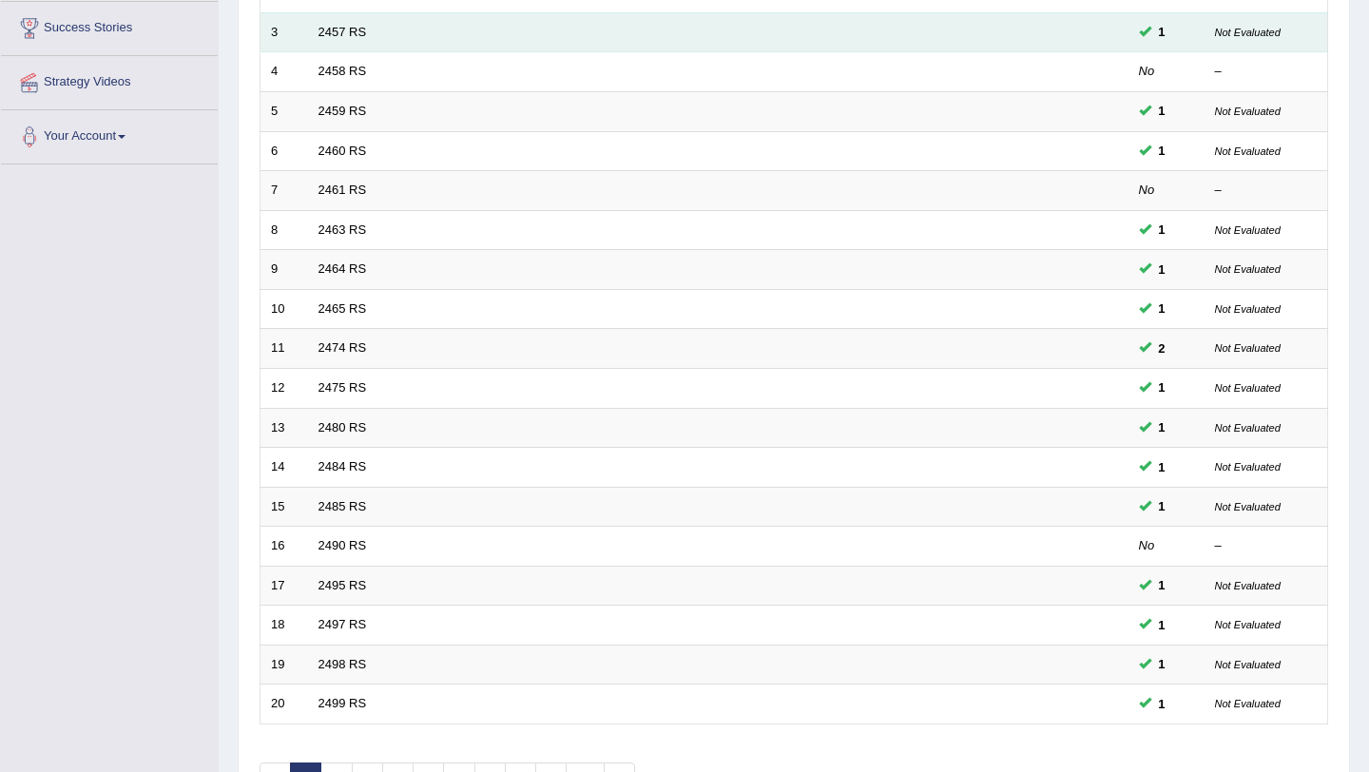
scroll to position [487, 0]
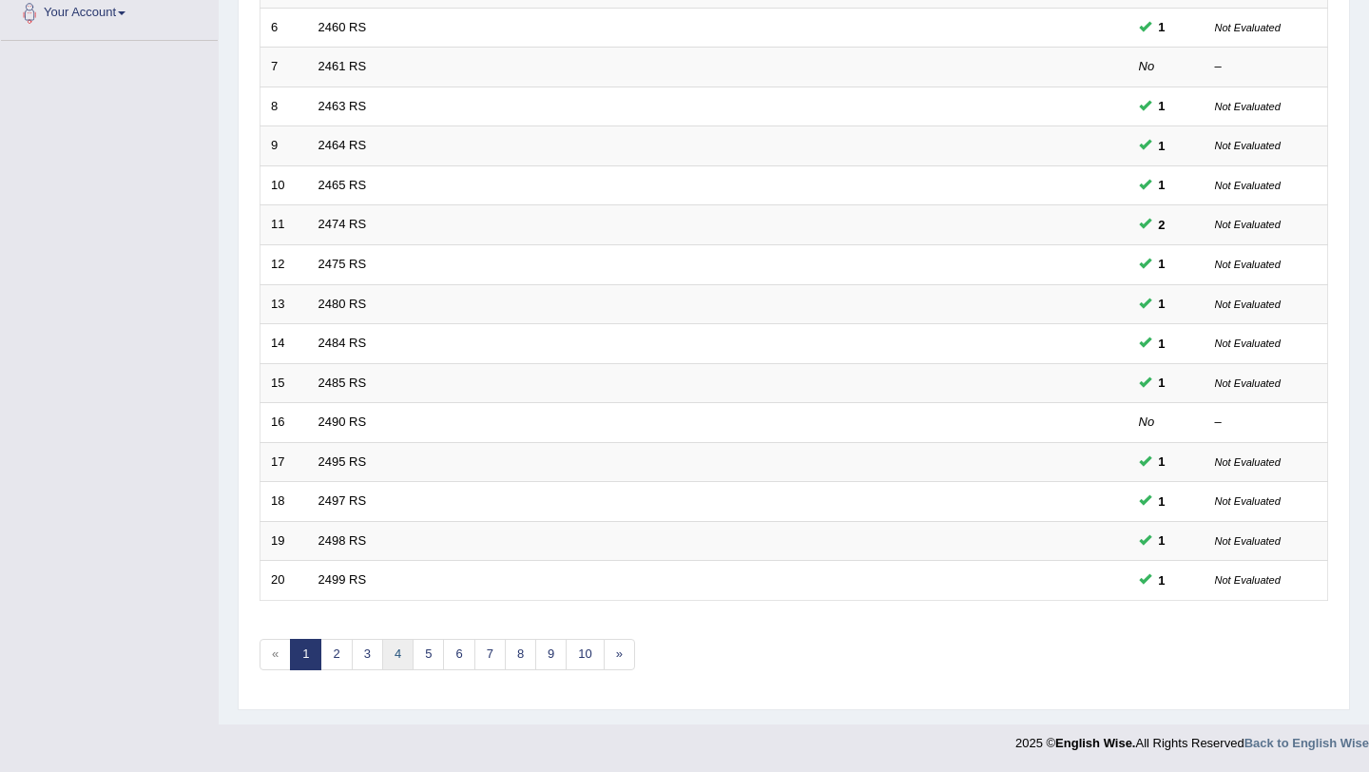
click at [402, 651] on link "4" at bounding box center [397, 654] width 31 height 31
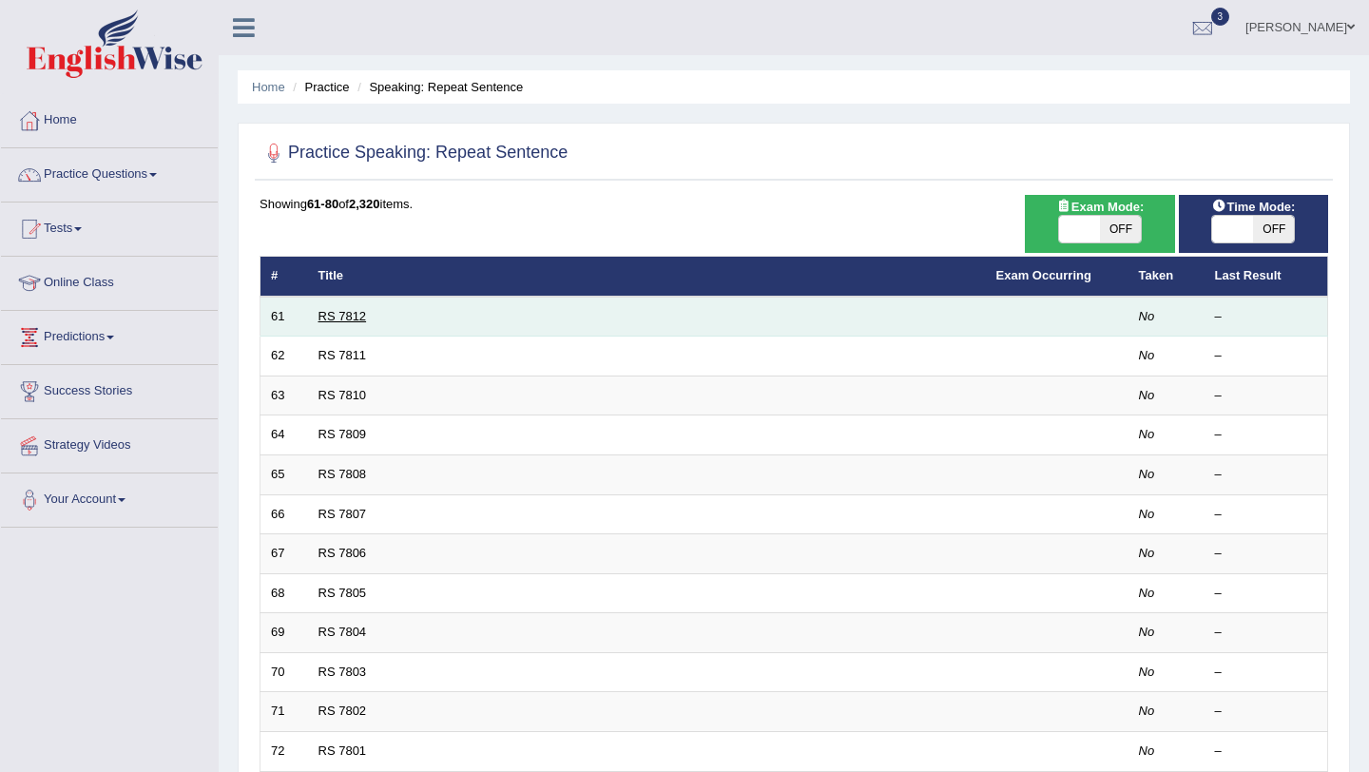
click at [352, 322] on link "RS 7812" at bounding box center [342, 316] width 48 height 14
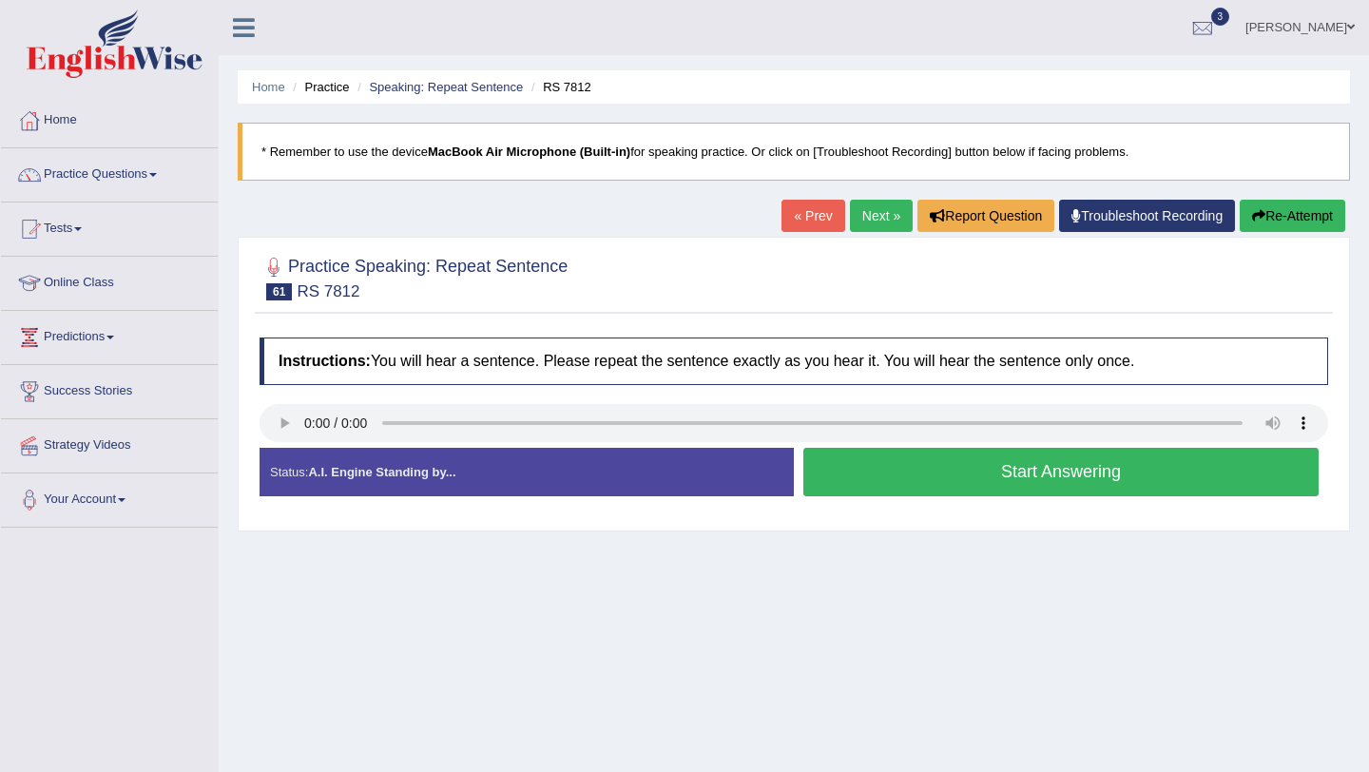
click at [876, 461] on button "Start Answering" at bounding box center [1060, 472] width 515 height 48
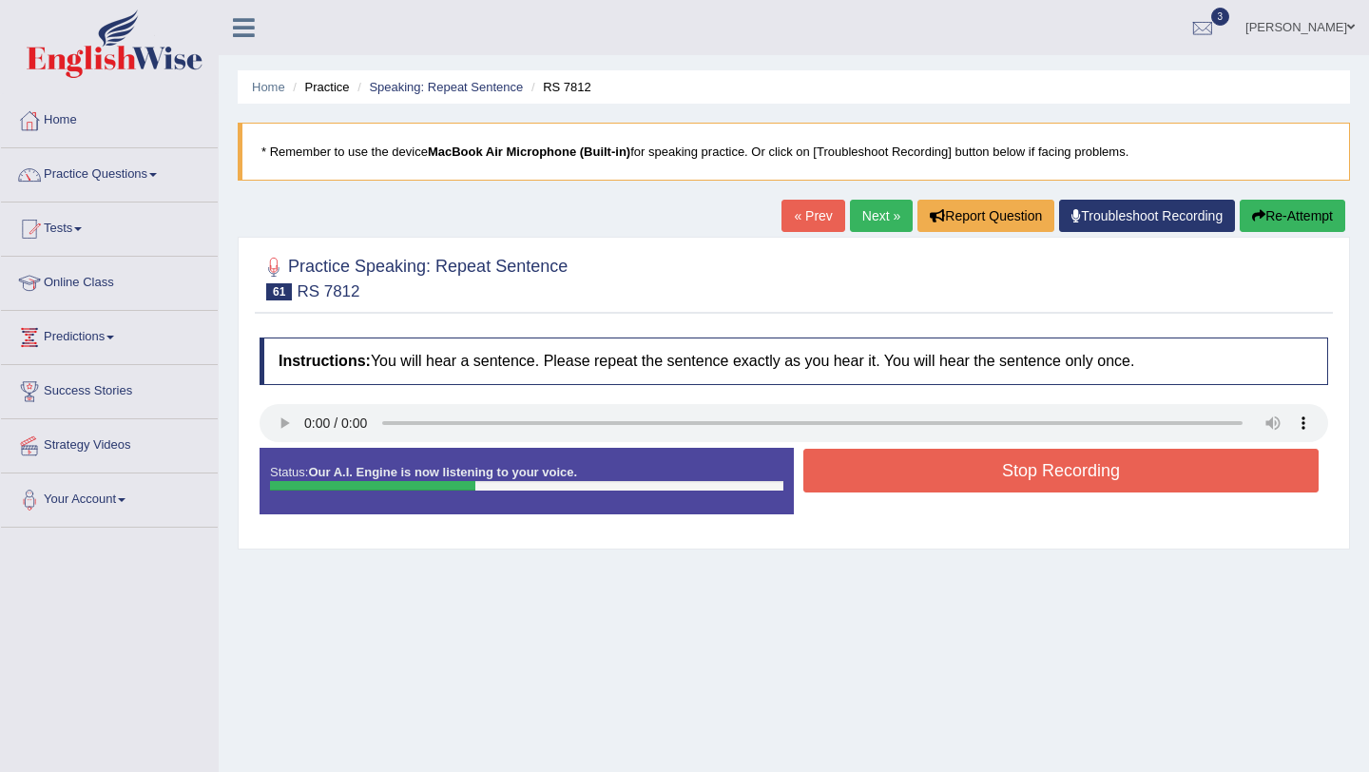
click at [876, 461] on button "Stop Recording" at bounding box center [1060, 471] width 515 height 44
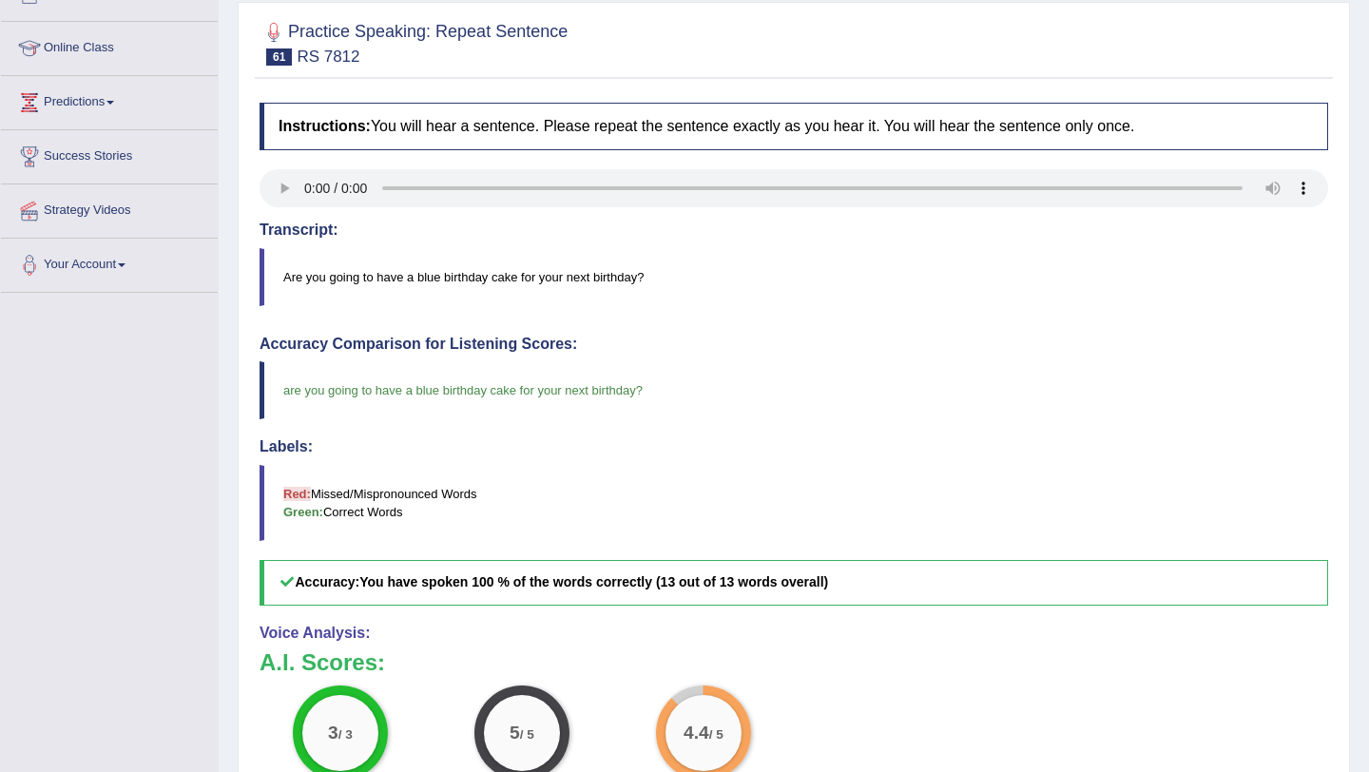
scroll to position [175, 0]
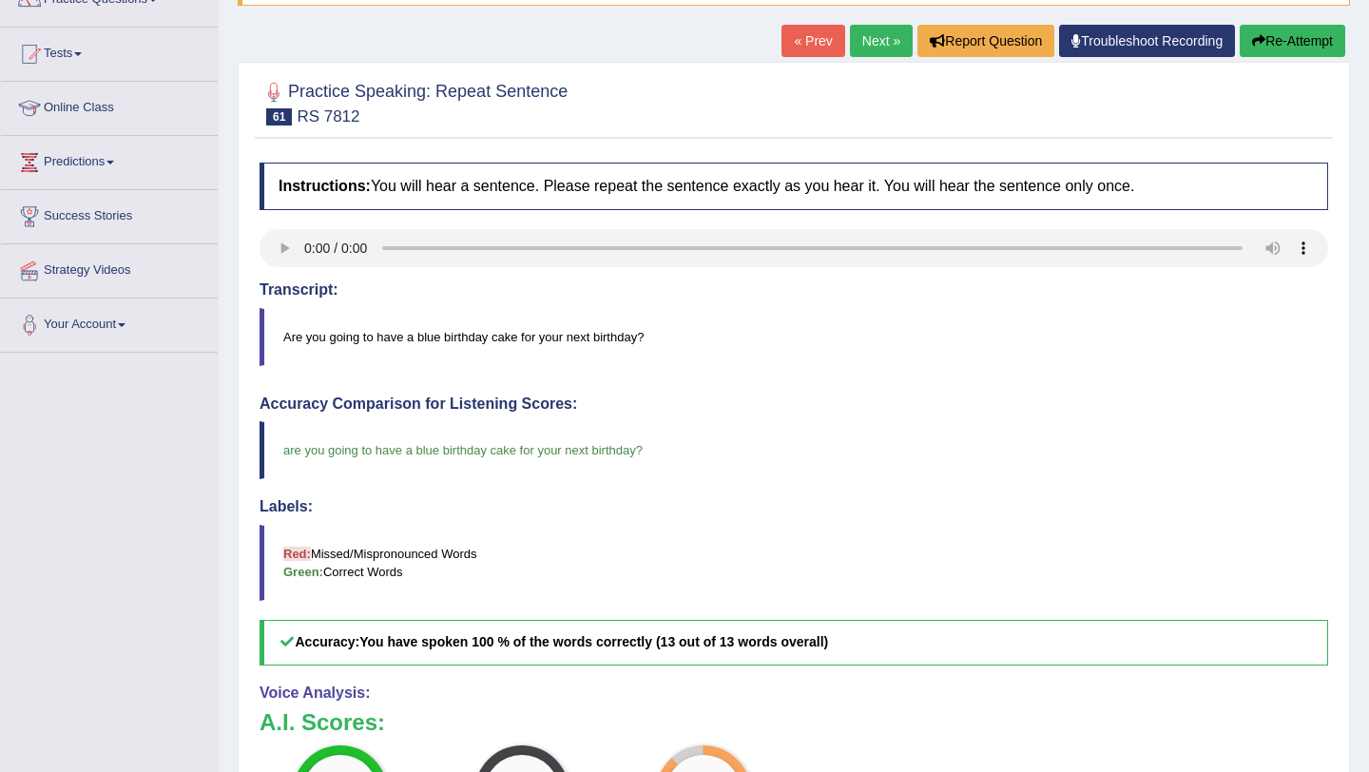
click at [862, 31] on link "Next »" at bounding box center [881, 41] width 63 height 32
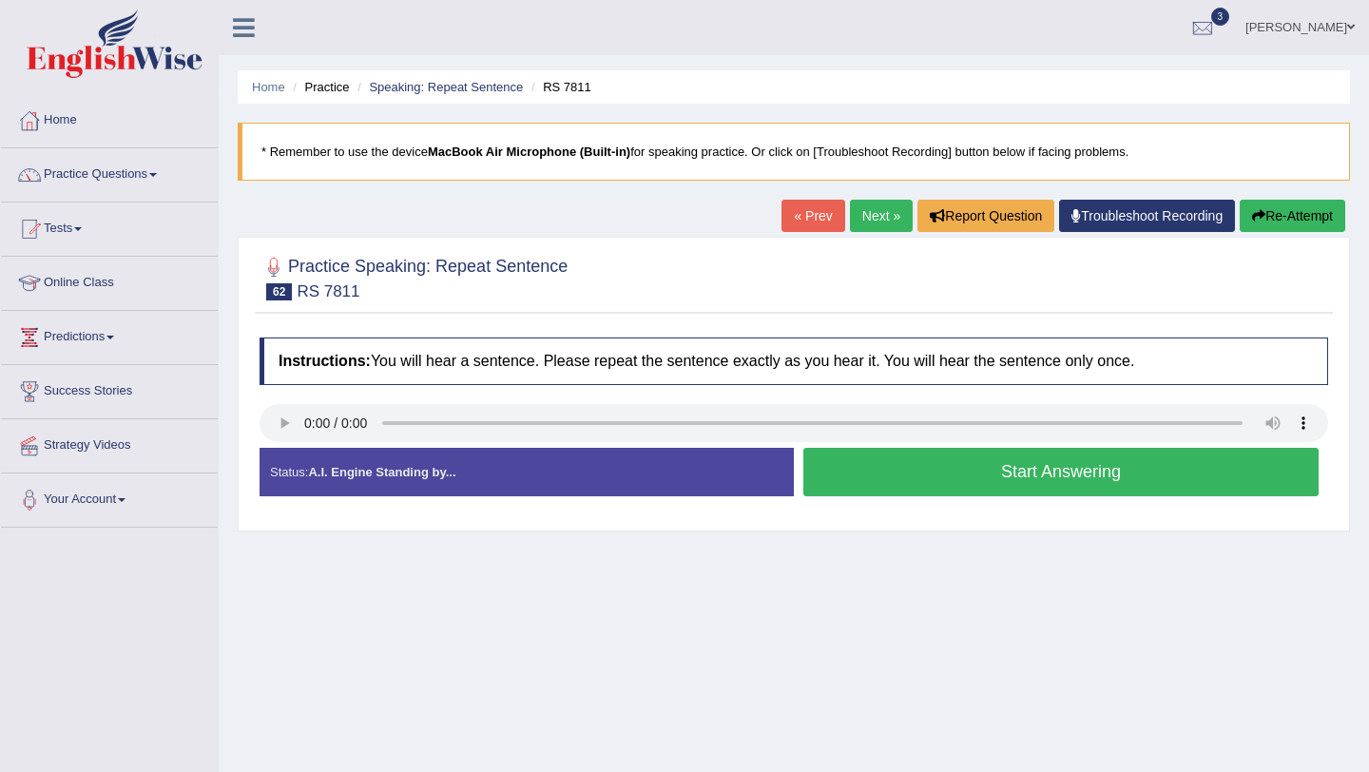
click at [813, 482] on button "Start Answering" at bounding box center [1060, 472] width 515 height 48
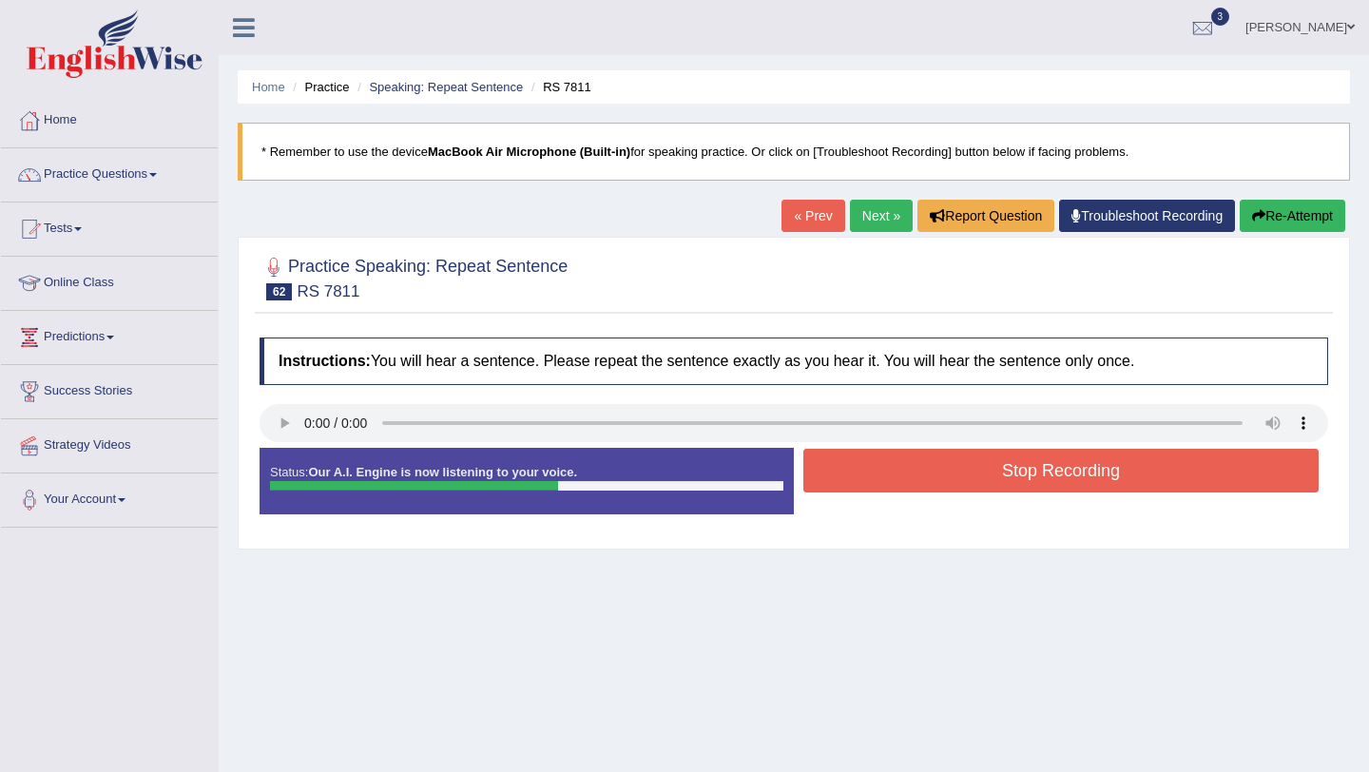
click at [829, 484] on button "Stop Recording" at bounding box center [1060, 471] width 515 height 44
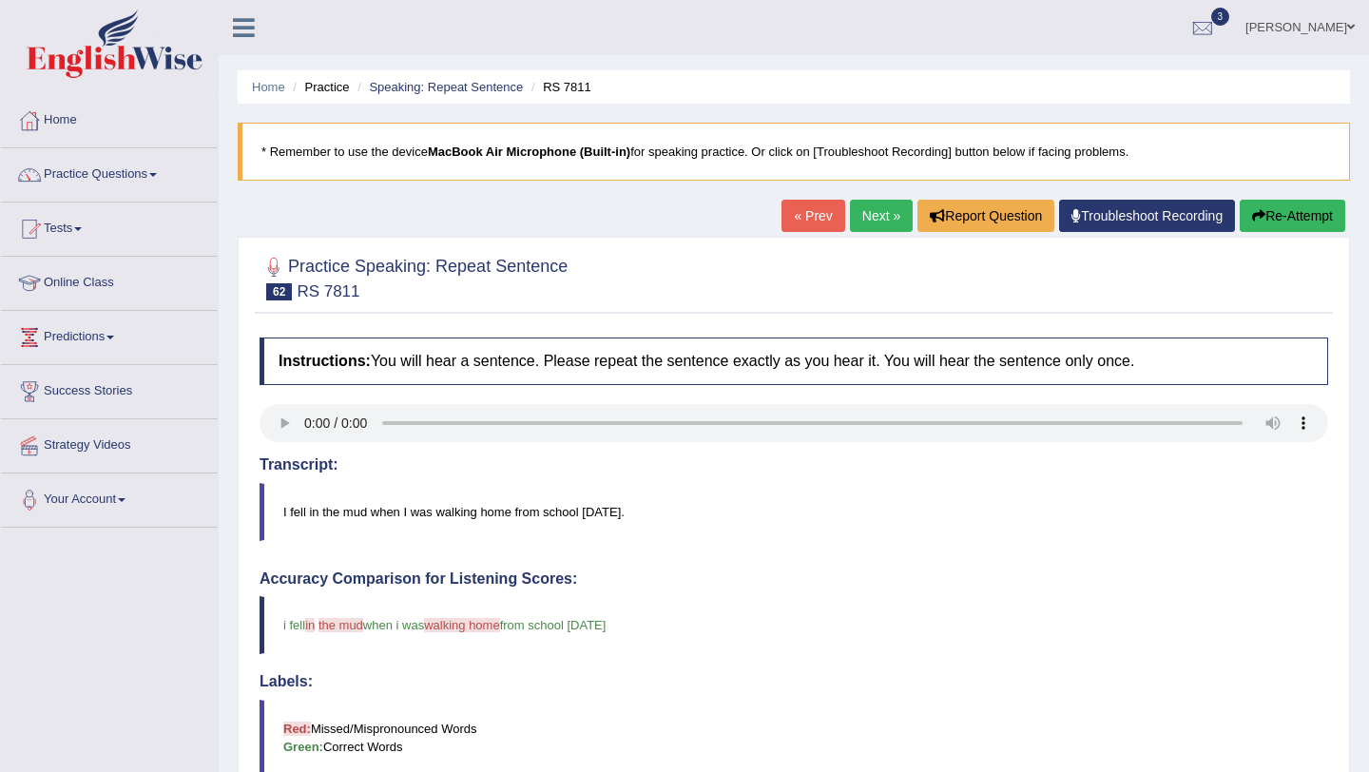
click at [873, 209] on link "Next »" at bounding box center [881, 216] width 63 height 32
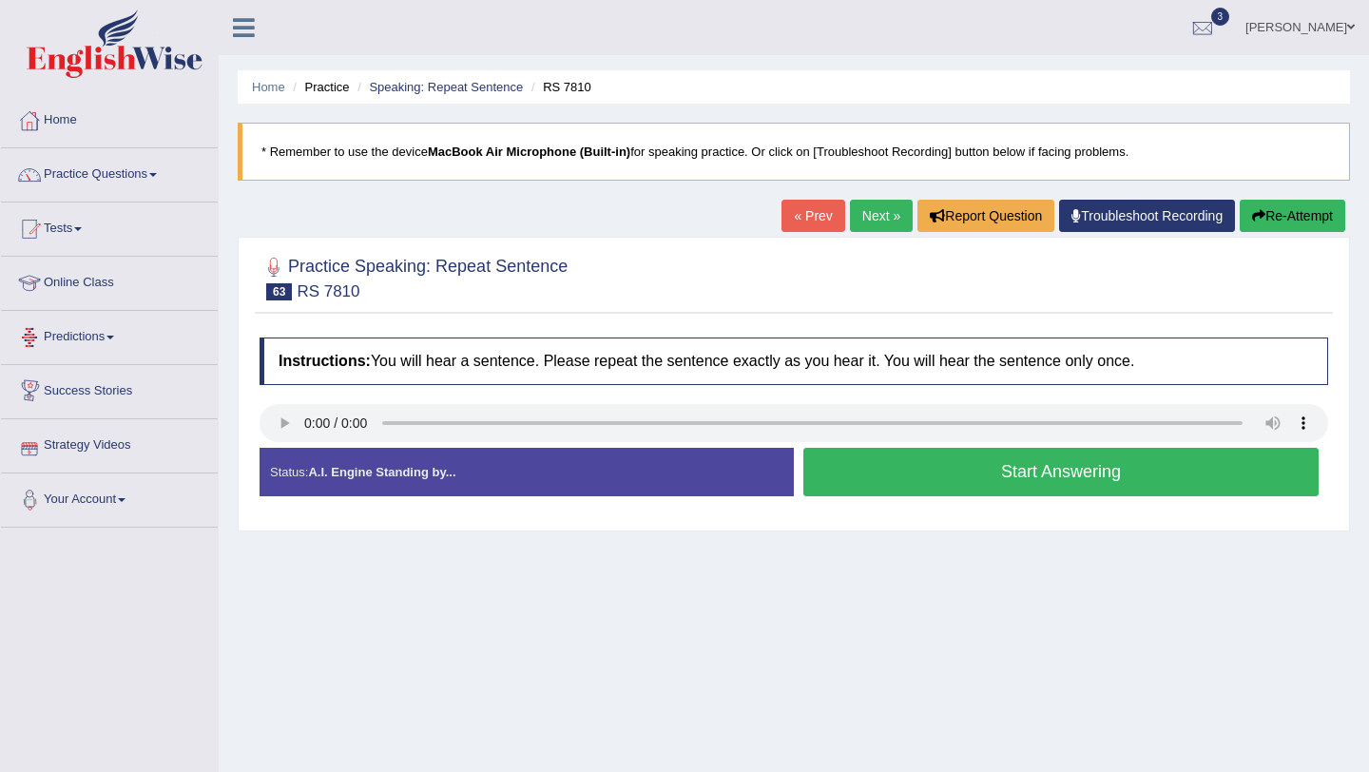
click at [113, 338] on link "Predictions" at bounding box center [109, 335] width 217 height 48
click at [105, 377] on link "Latest Predictions" at bounding box center [124, 381] width 178 height 34
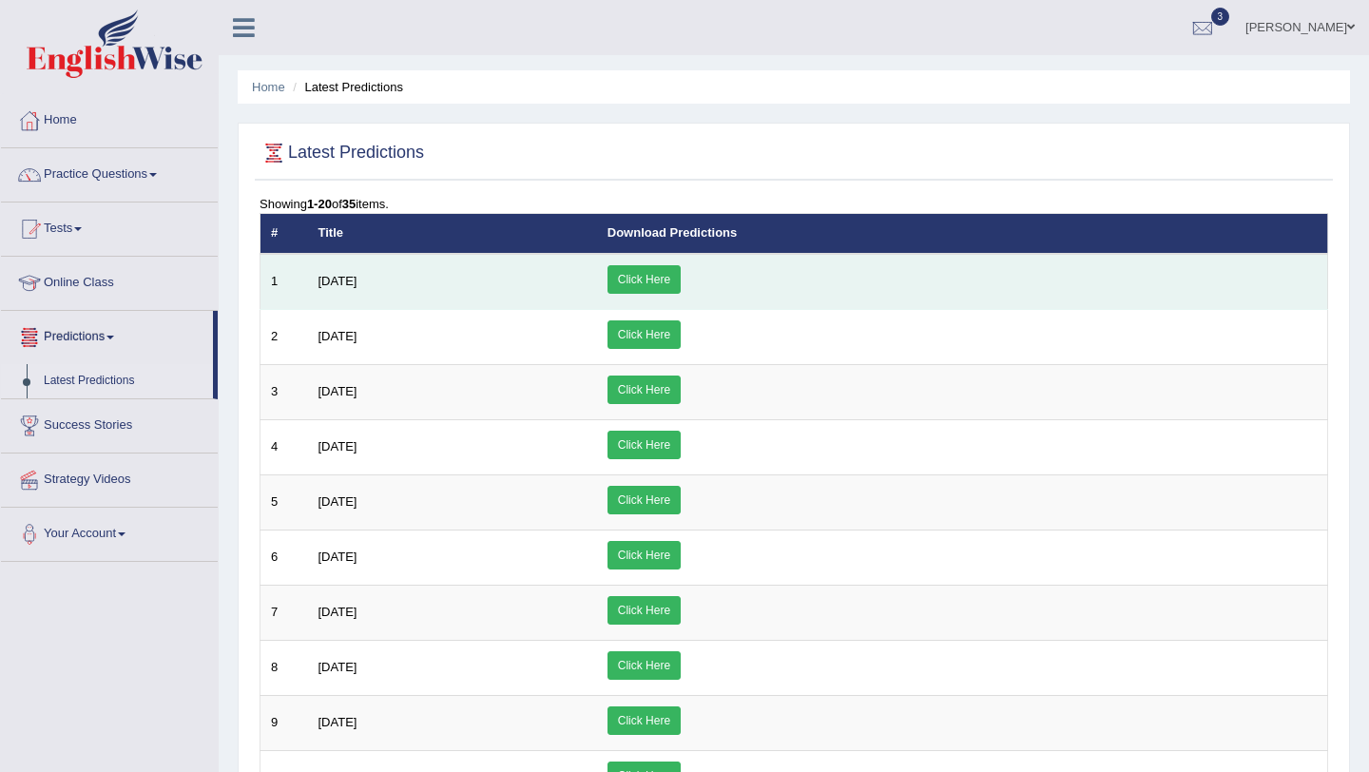
click at [680, 280] on link "Click Here" at bounding box center [643, 279] width 73 height 29
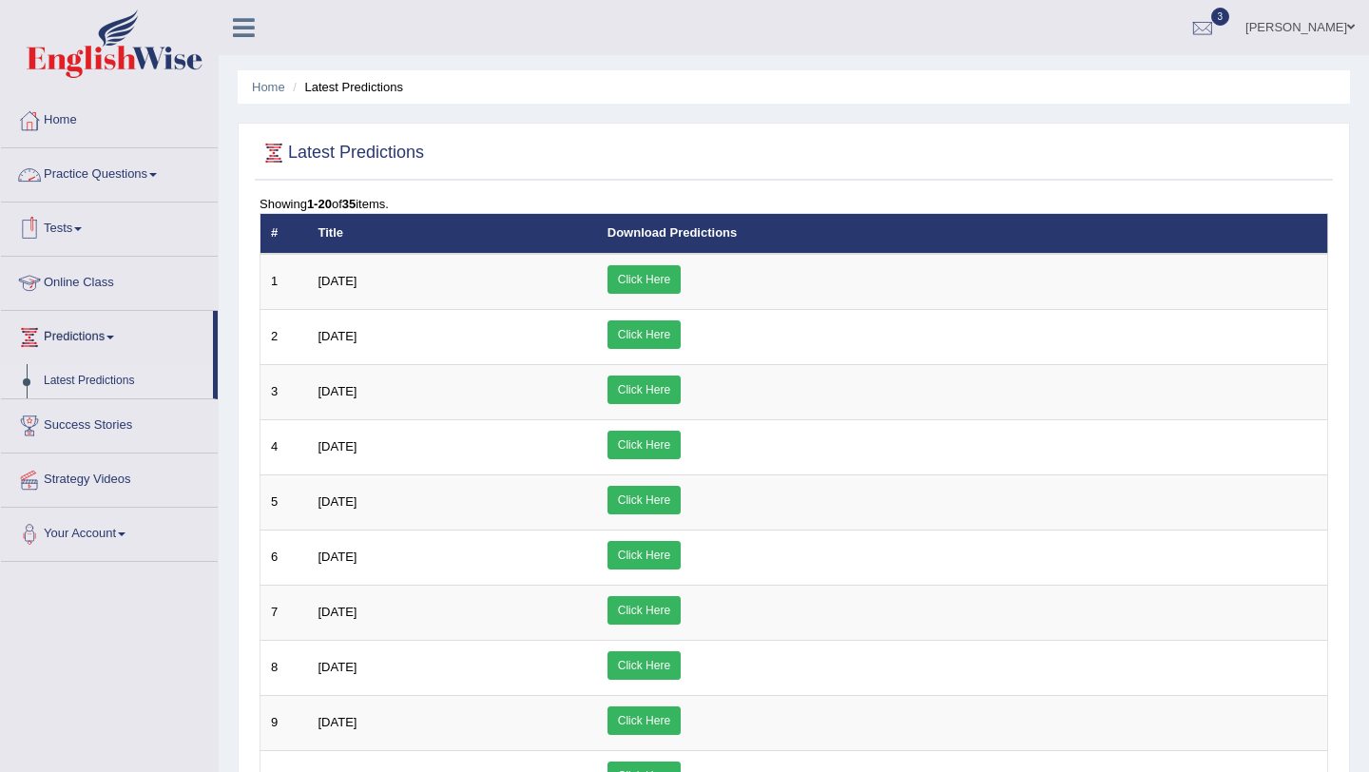
click at [100, 172] on link "Practice Questions" at bounding box center [109, 172] width 217 height 48
